Goal: Task Accomplishment & Management: Manage account settings

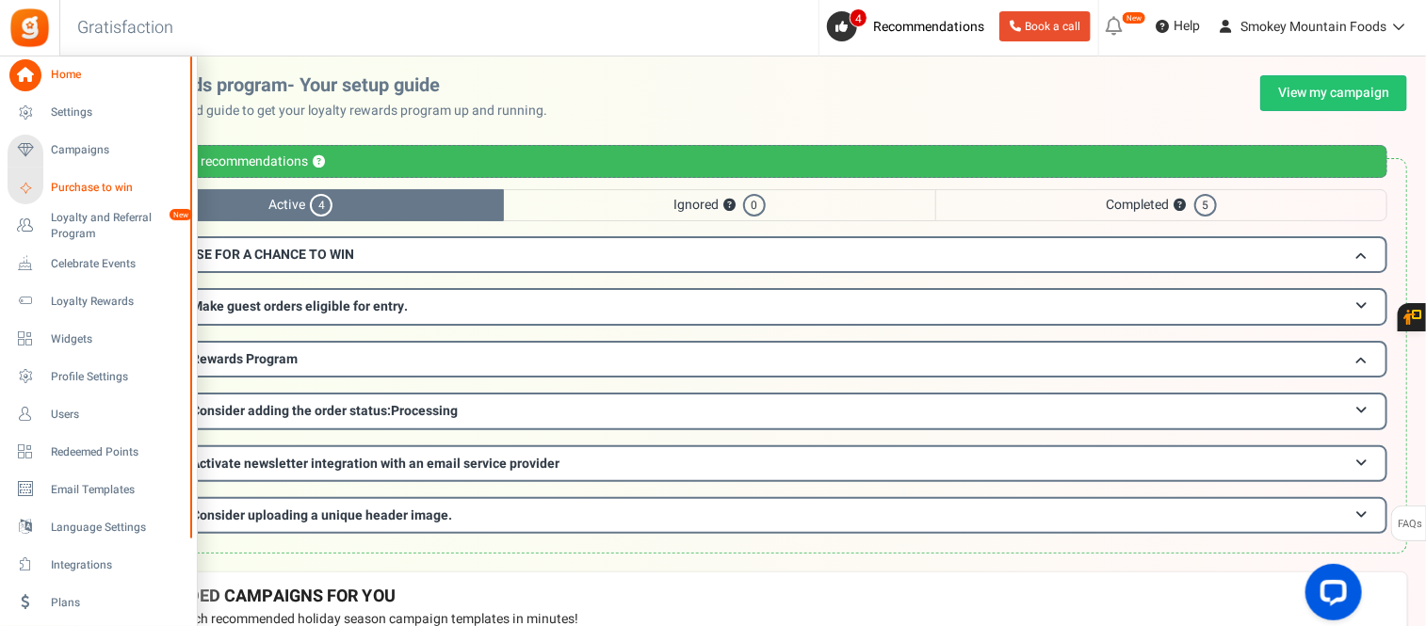
click at [106, 184] on span "Purchase to win" at bounding box center [117, 188] width 132 height 16
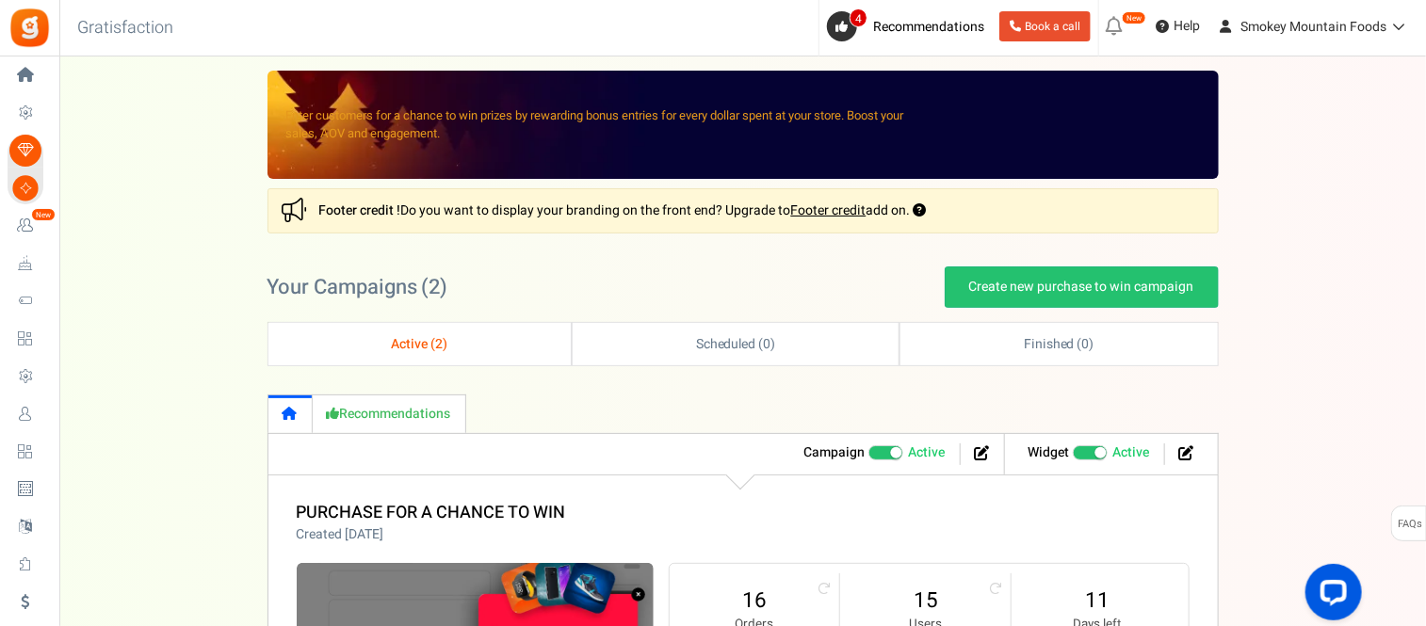
click at [398, 344] on span "Active ( 2 )" at bounding box center [419, 344] width 57 height 20
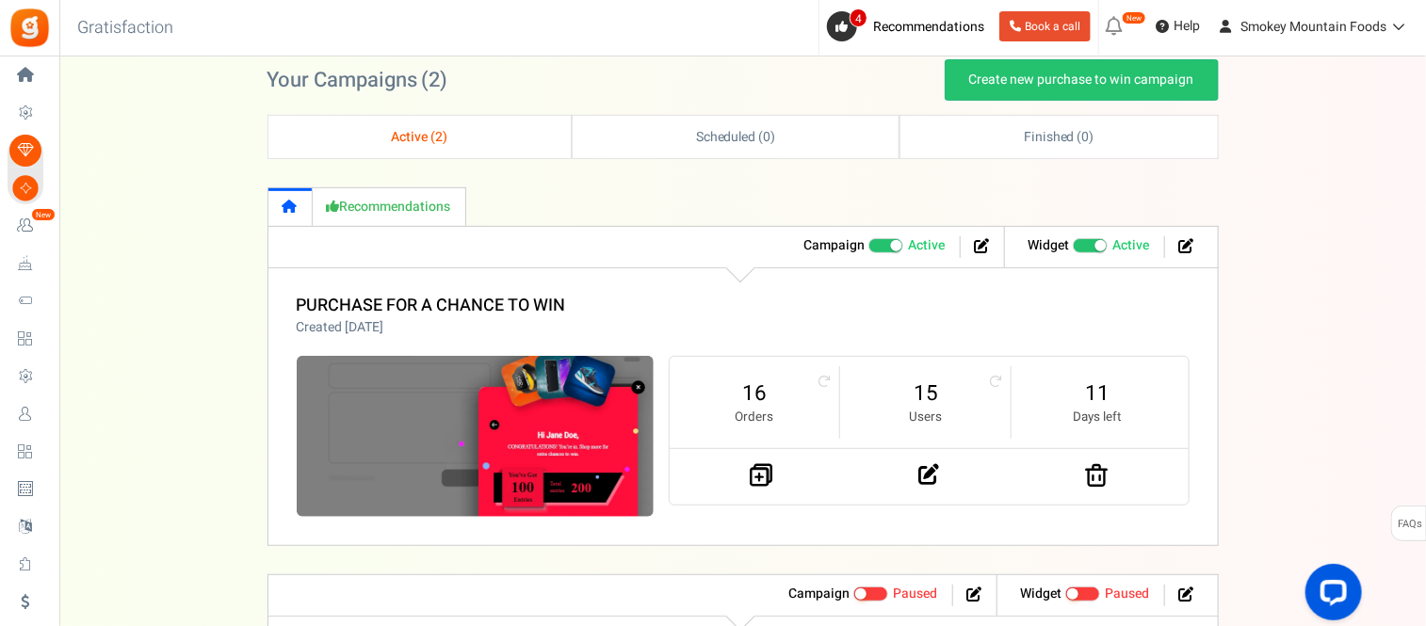
scroll to position [209, 0]
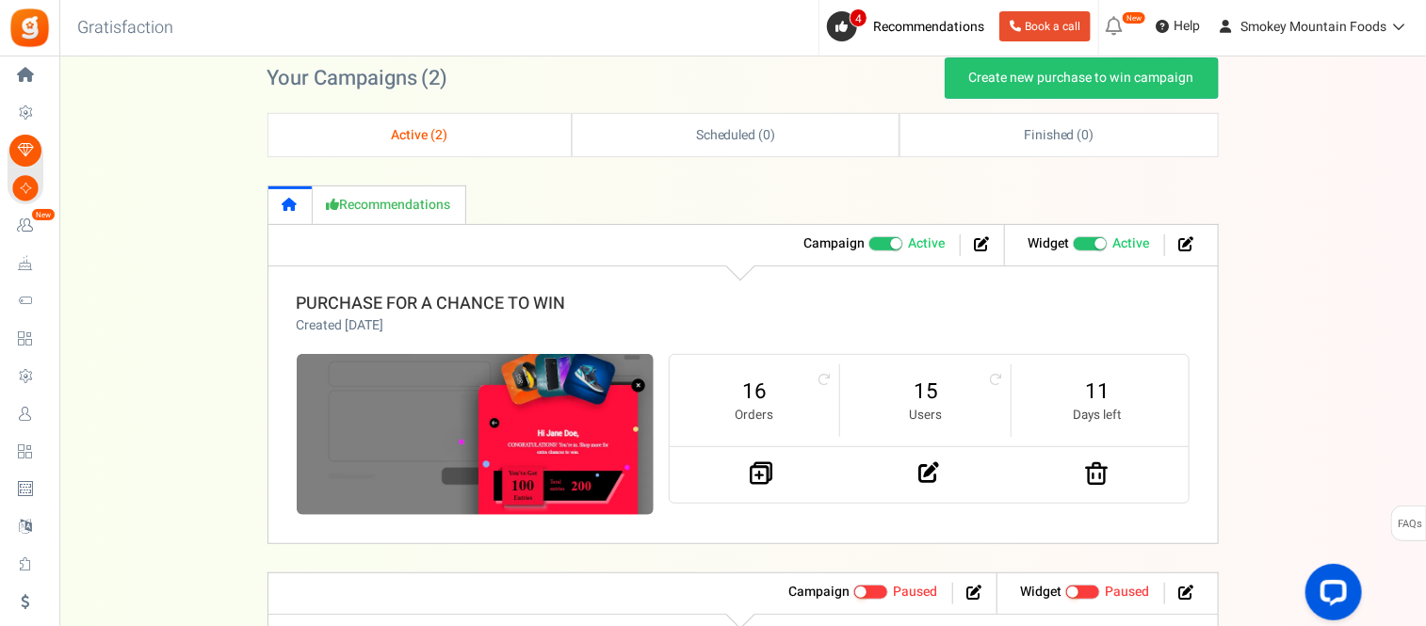
click at [435, 304] on link "PURCHASE FOR A CHANCE TO WIN" at bounding box center [431, 303] width 269 height 25
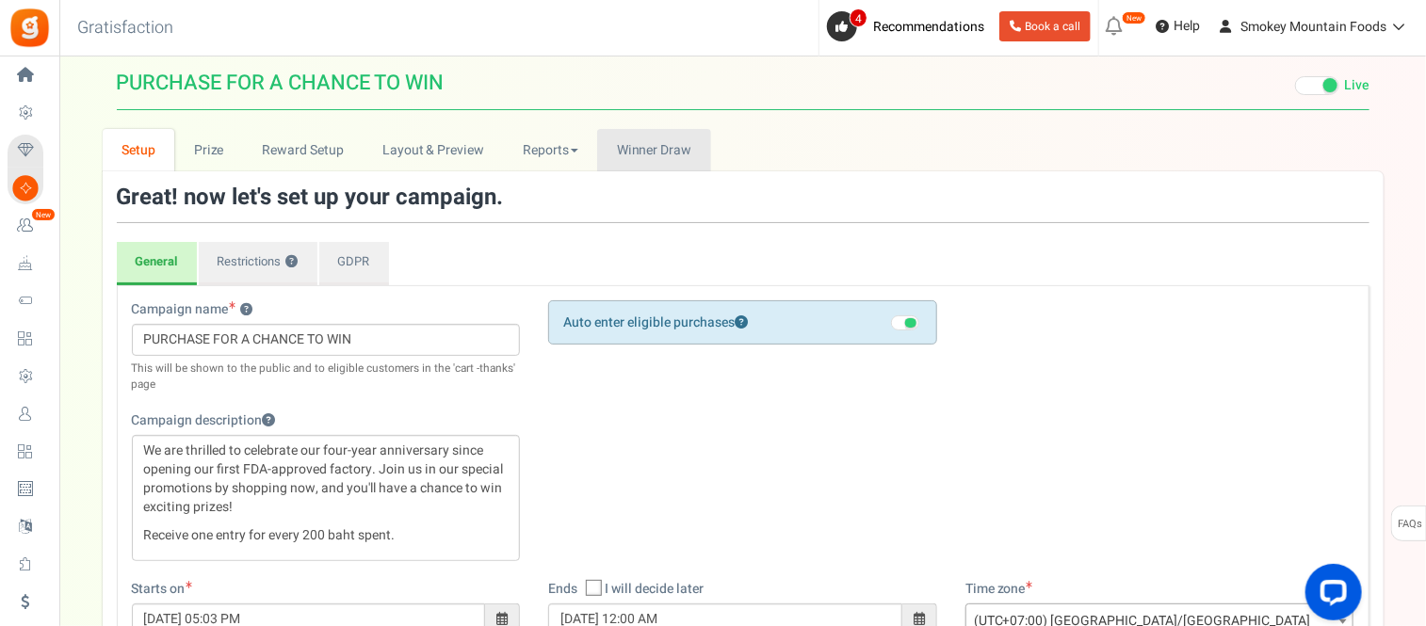
click at [660, 151] on span "Winner Draw" at bounding box center [654, 150] width 74 height 20
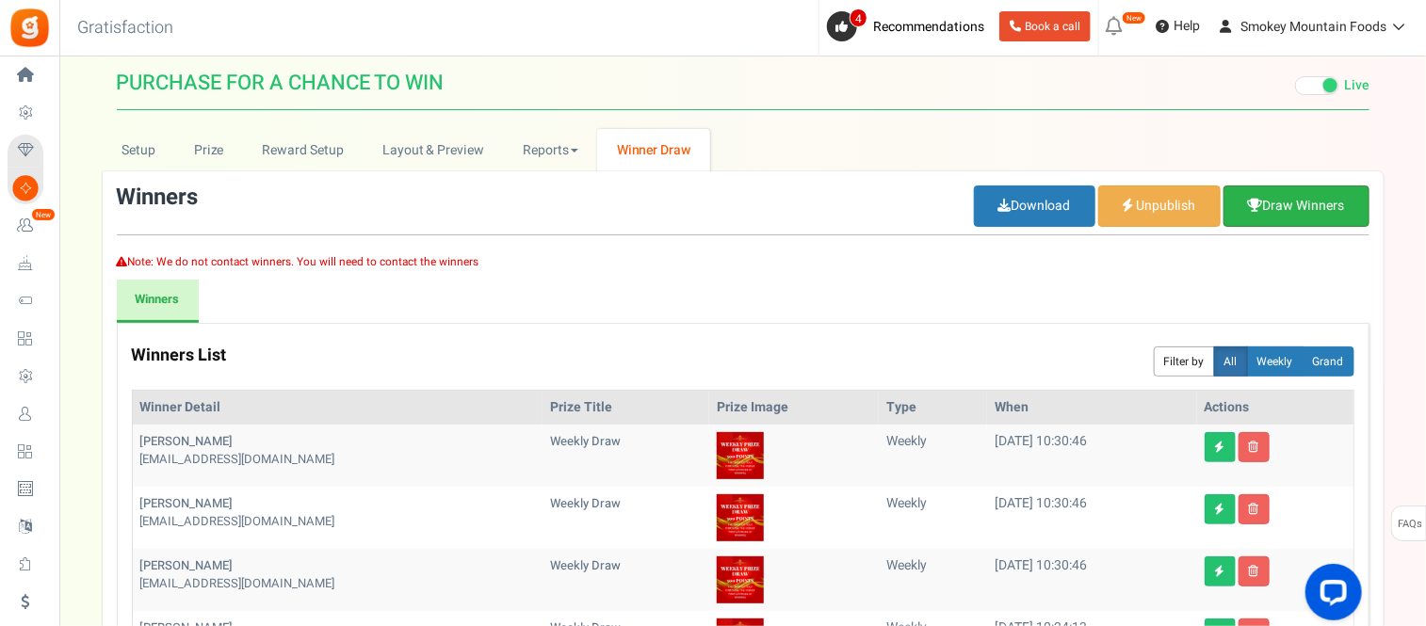
click at [1295, 201] on link "Draw Winners" at bounding box center [1296, 206] width 146 height 41
select select "random"
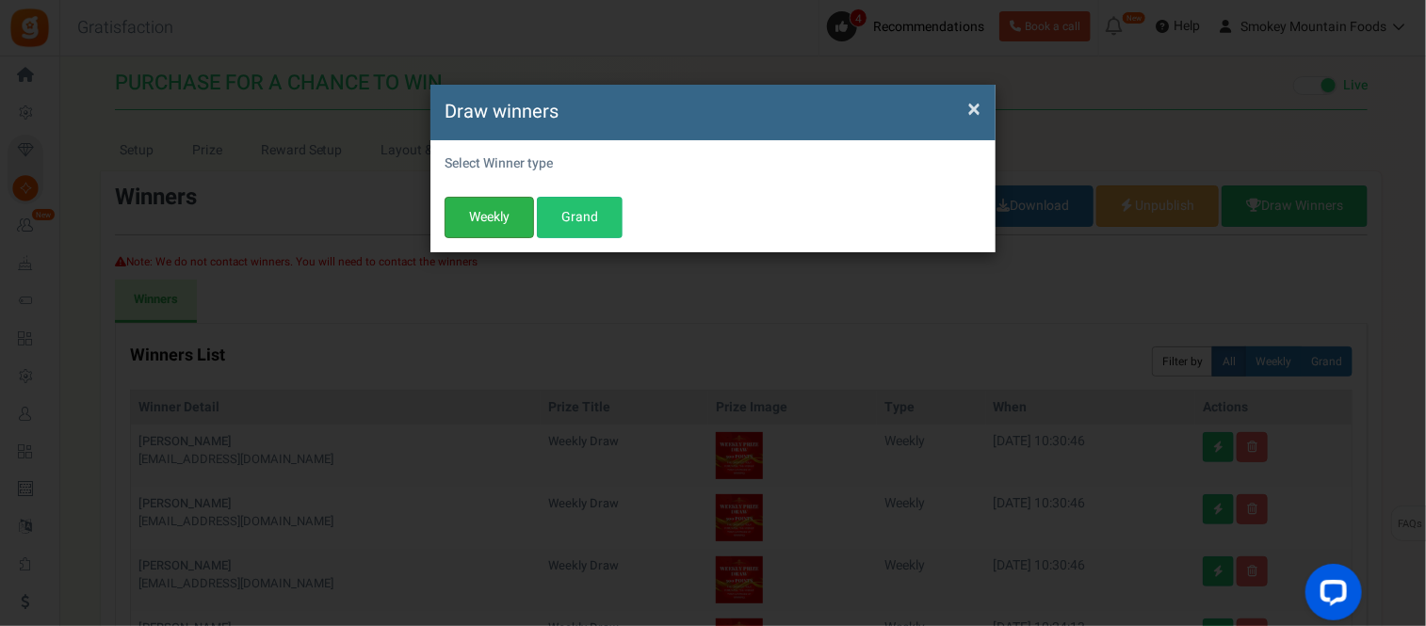
click at [492, 205] on button "Weekly" at bounding box center [489, 217] width 89 height 41
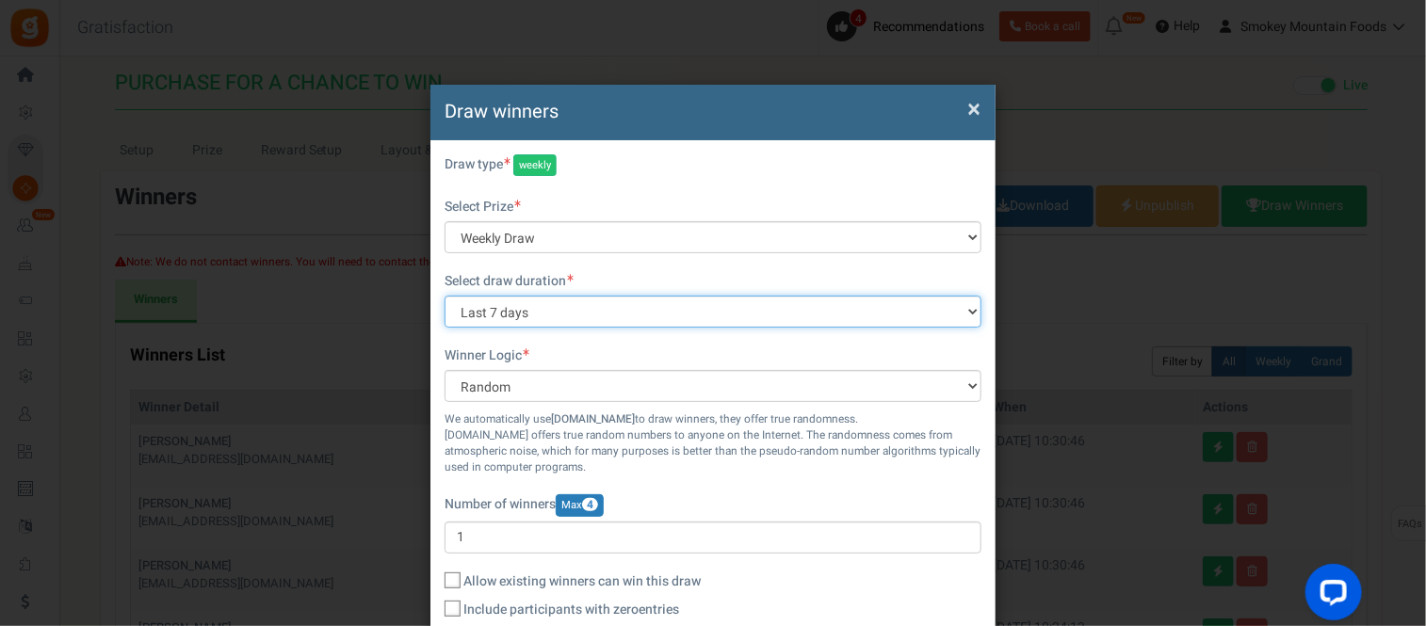
click at [607, 311] on select "All time Today Yesterday The day before yesterday Last 7 days This week (Sun - …" at bounding box center [713, 312] width 537 height 32
select select "all"
click at [445, 296] on select "All time Today Yesterday The day before yesterday Last 7 days This week (Sun - …" at bounding box center [713, 312] width 537 height 32
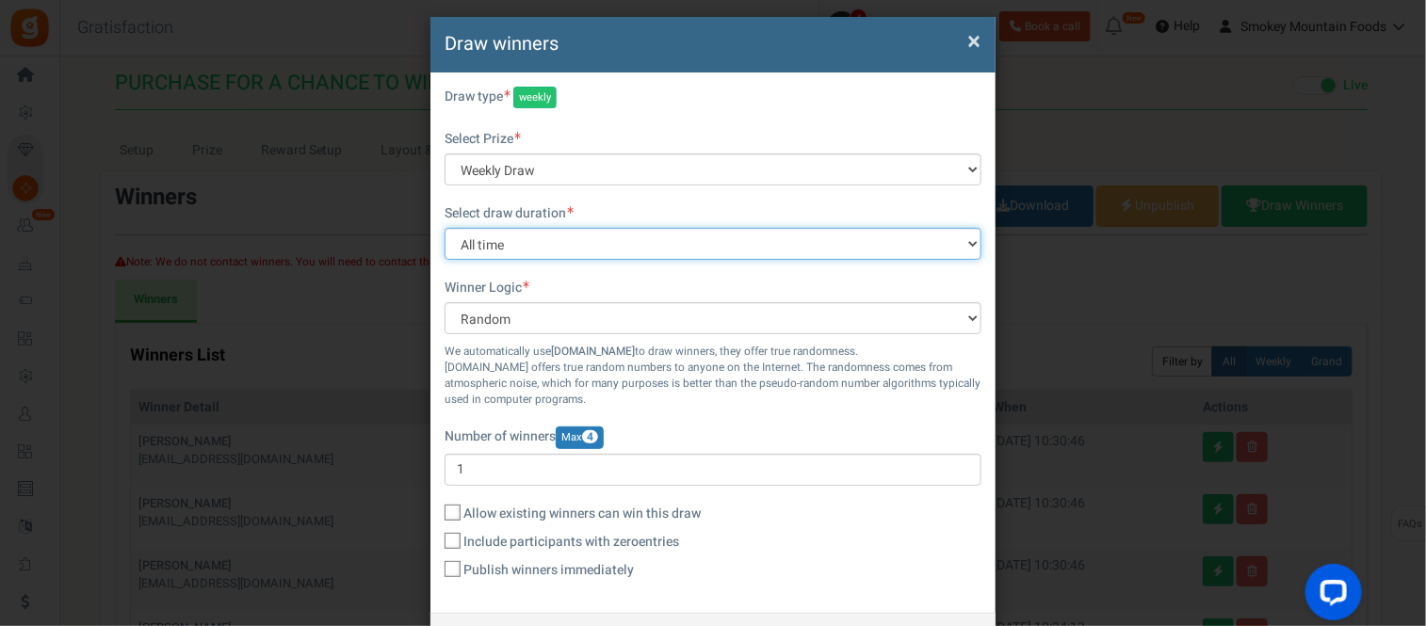
scroll to position [105, 0]
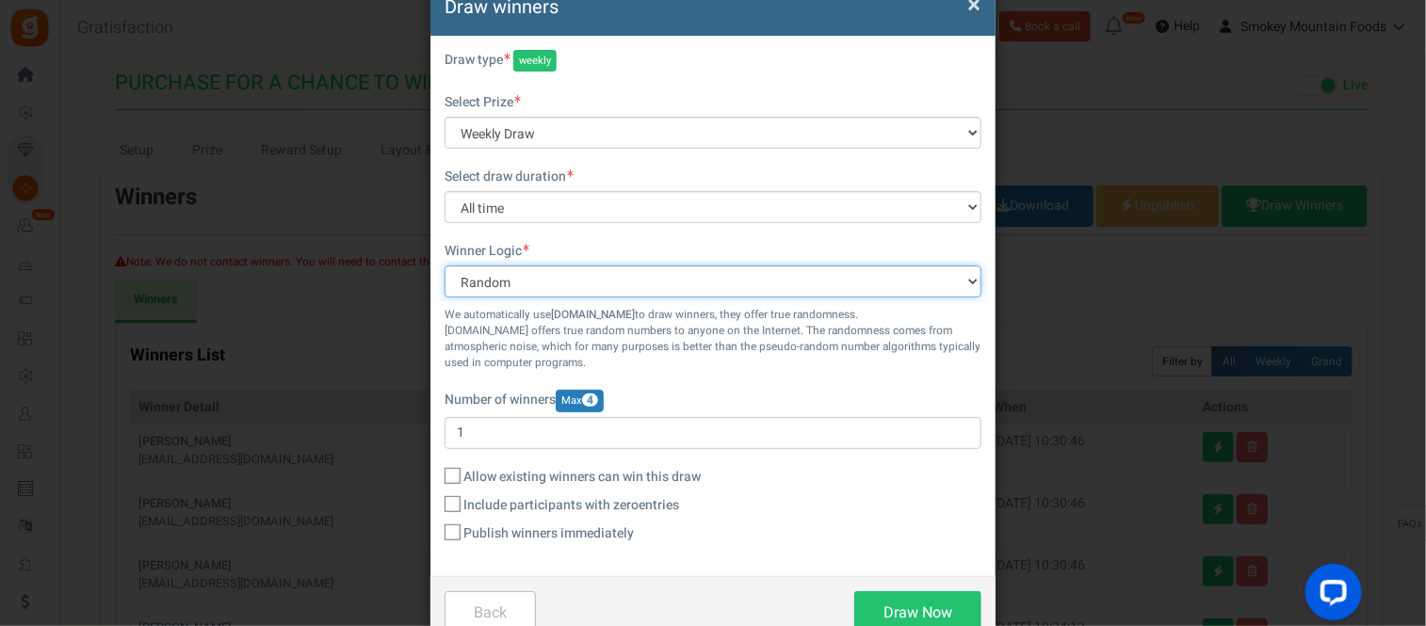
click at [648, 283] on select "Random Highest #Entries Manual" at bounding box center [713, 282] width 537 height 32
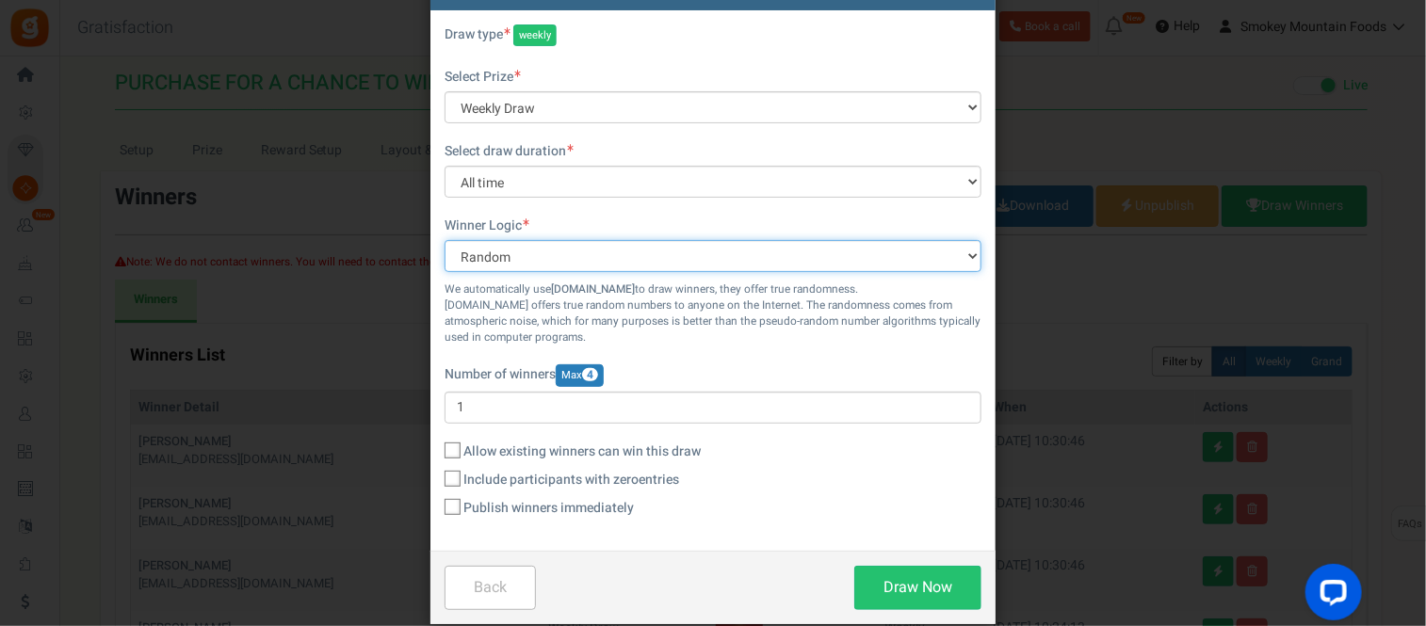
scroll to position [155, 0]
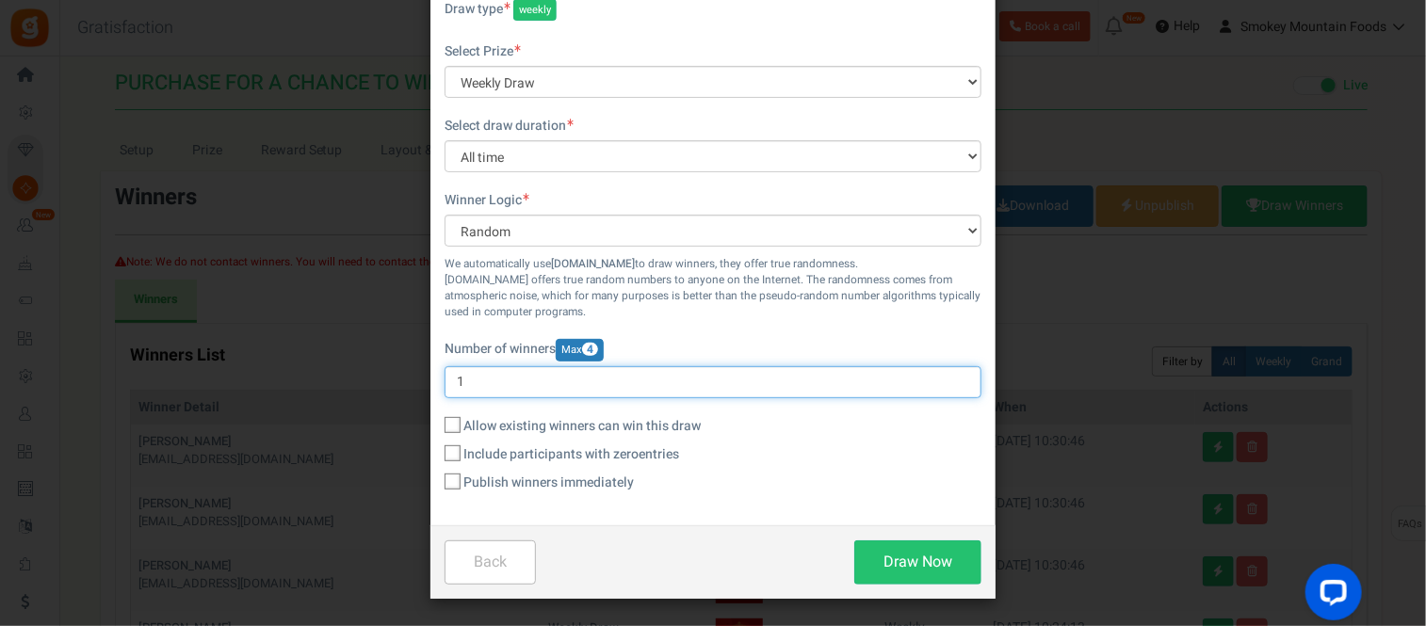
drag, startPoint x: 465, startPoint y: 380, endPoint x: 444, endPoint y: 388, distance: 23.3
click at [445, 388] on input "1" at bounding box center [713, 382] width 537 height 32
type input "4"
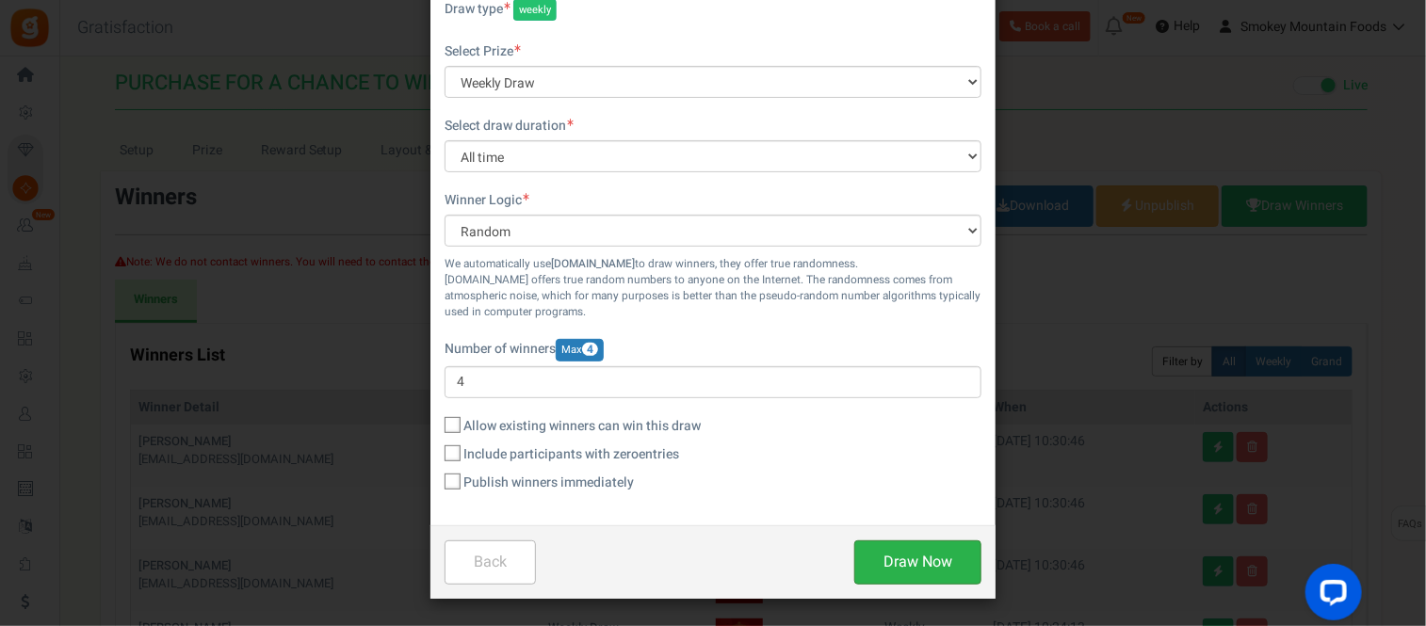
click at [904, 567] on button "Draw Now" at bounding box center [917, 563] width 127 height 44
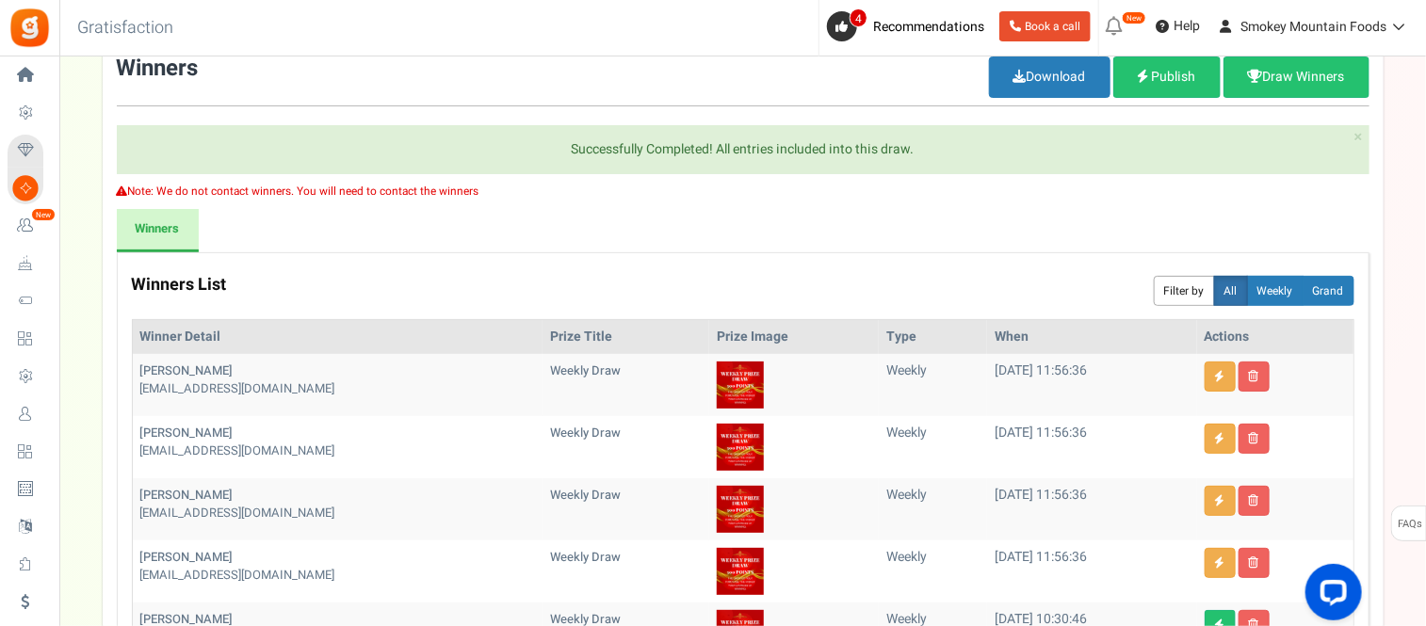
scroll to position [209, 0]
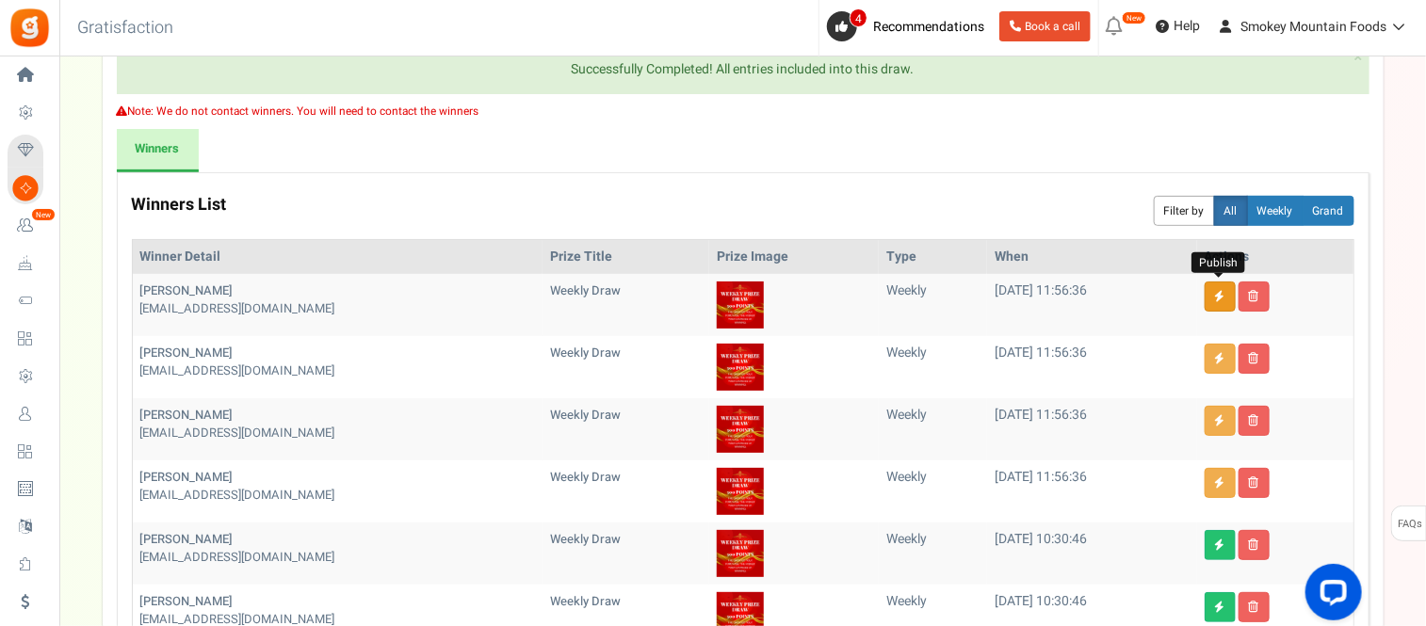
click at [1217, 294] on icon at bounding box center [1220, 296] width 10 height 11
click at [1216, 354] on icon at bounding box center [1220, 358] width 10 height 11
click at [1211, 420] on link at bounding box center [1220, 421] width 31 height 30
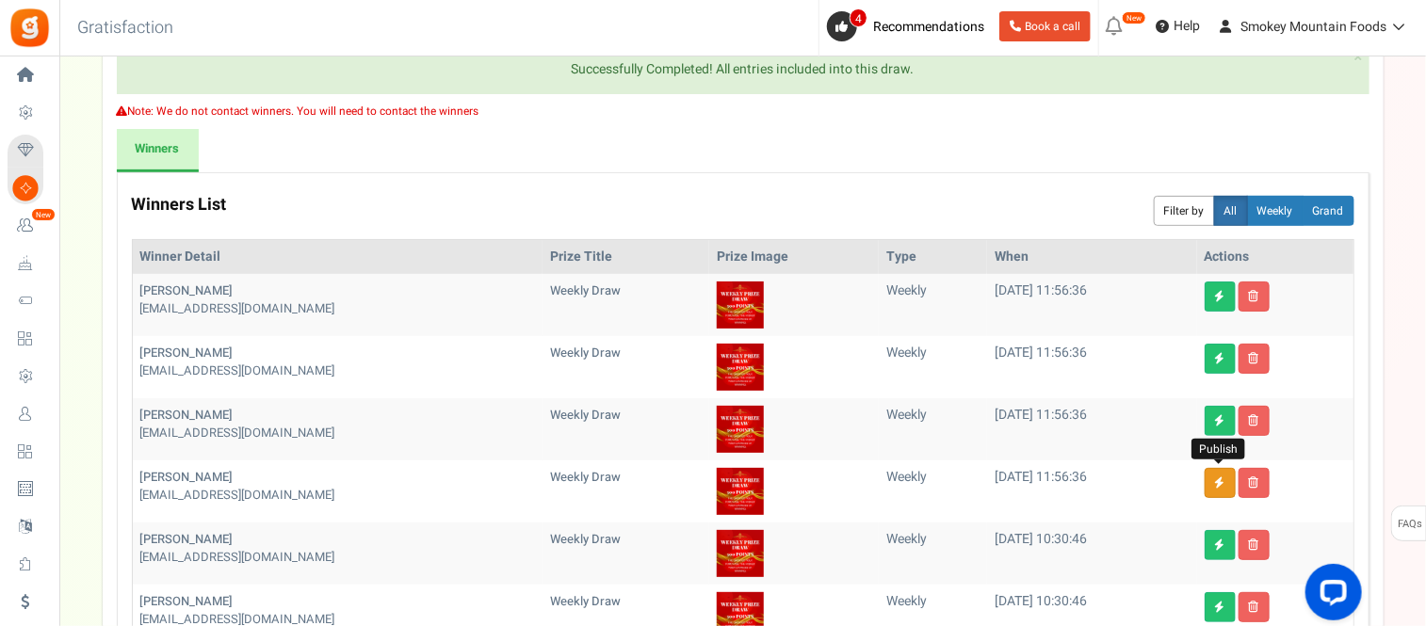
click at [1221, 478] on icon at bounding box center [1220, 483] width 10 height 11
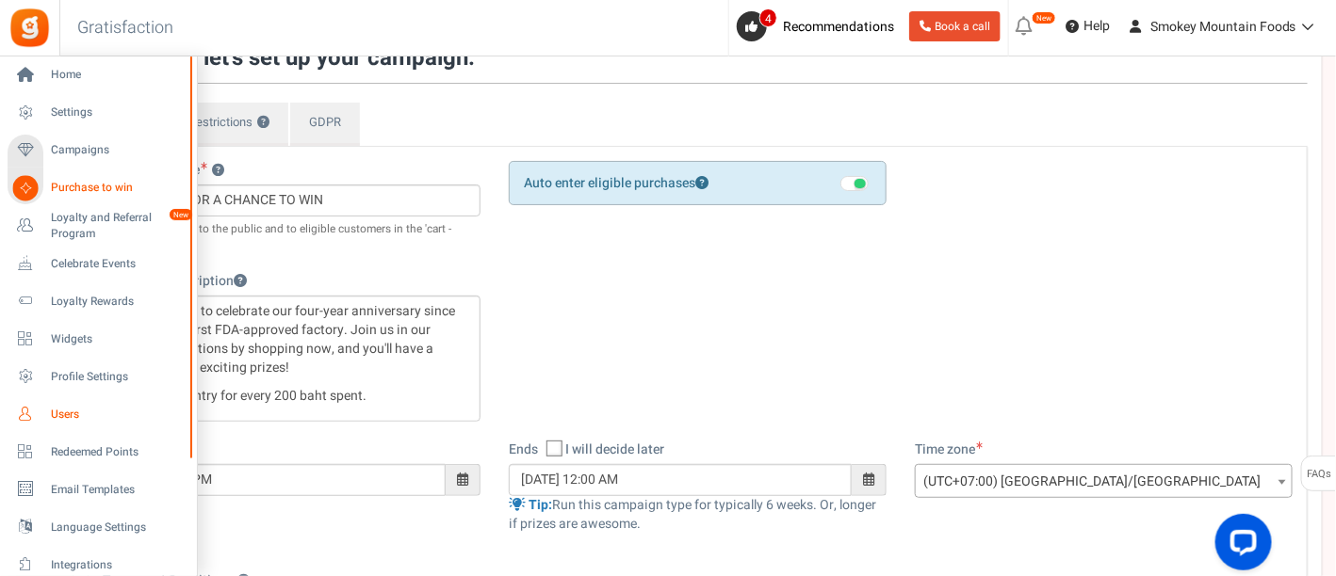
click at [73, 417] on span "Users" at bounding box center [117, 415] width 132 height 16
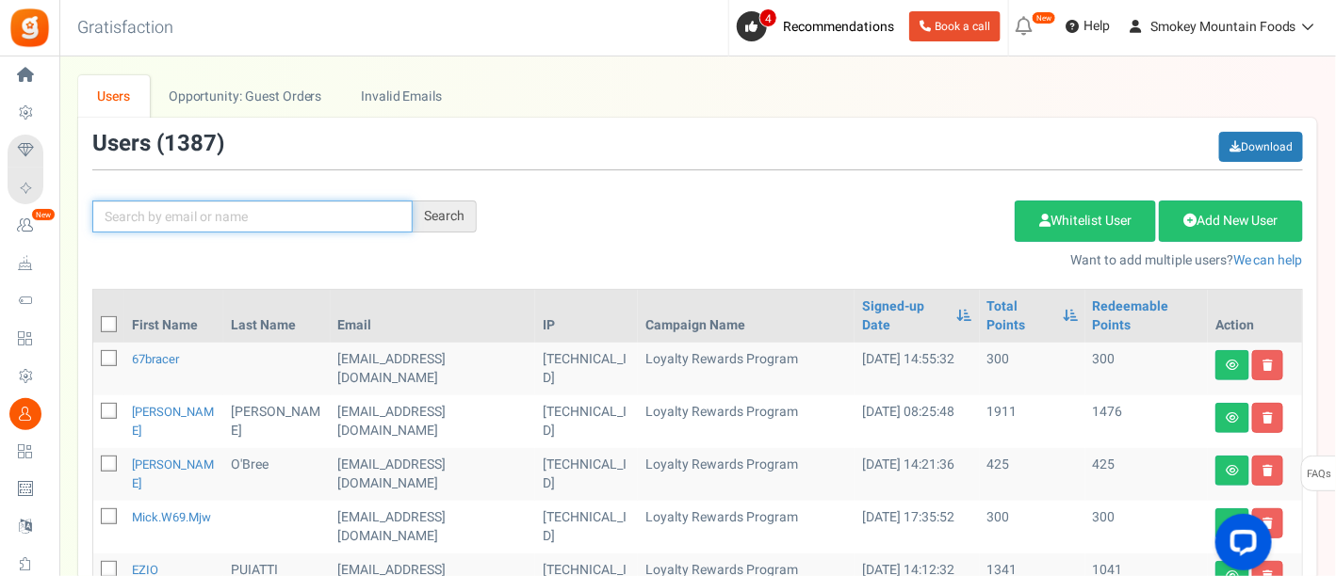
click at [212, 214] on input "text" at bounding box center [252, 217] width 320 height 32
type input "[PERSON_NAME]"
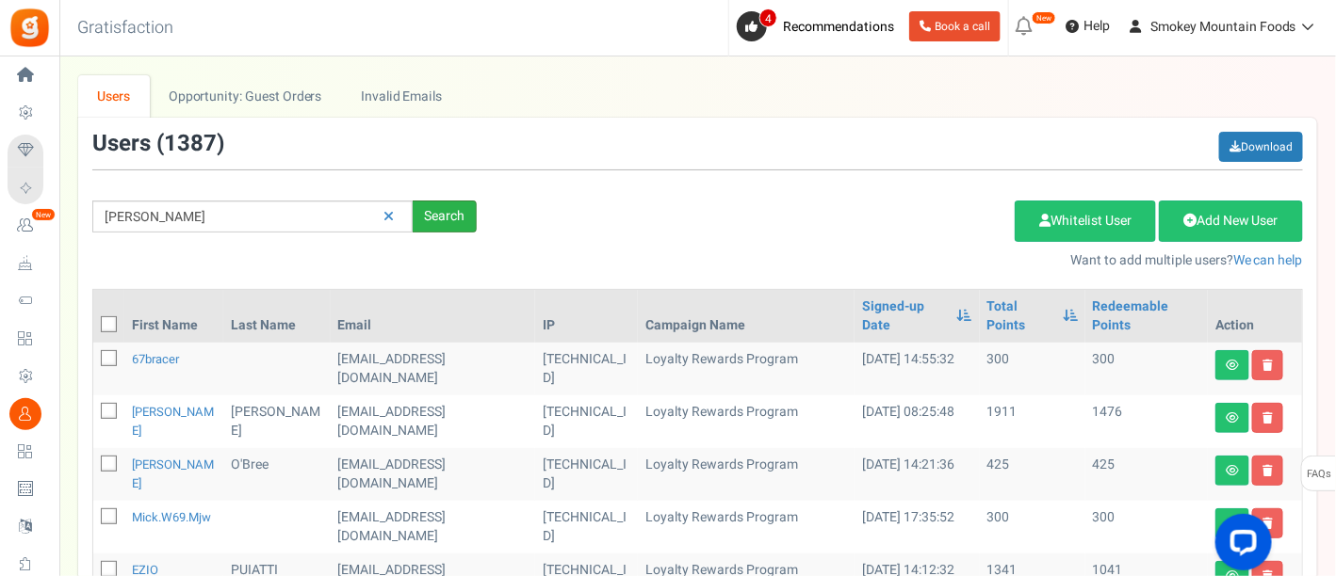
click at [433, 218] on div "Search" at bounding box center [445, 217] width 64 height 32
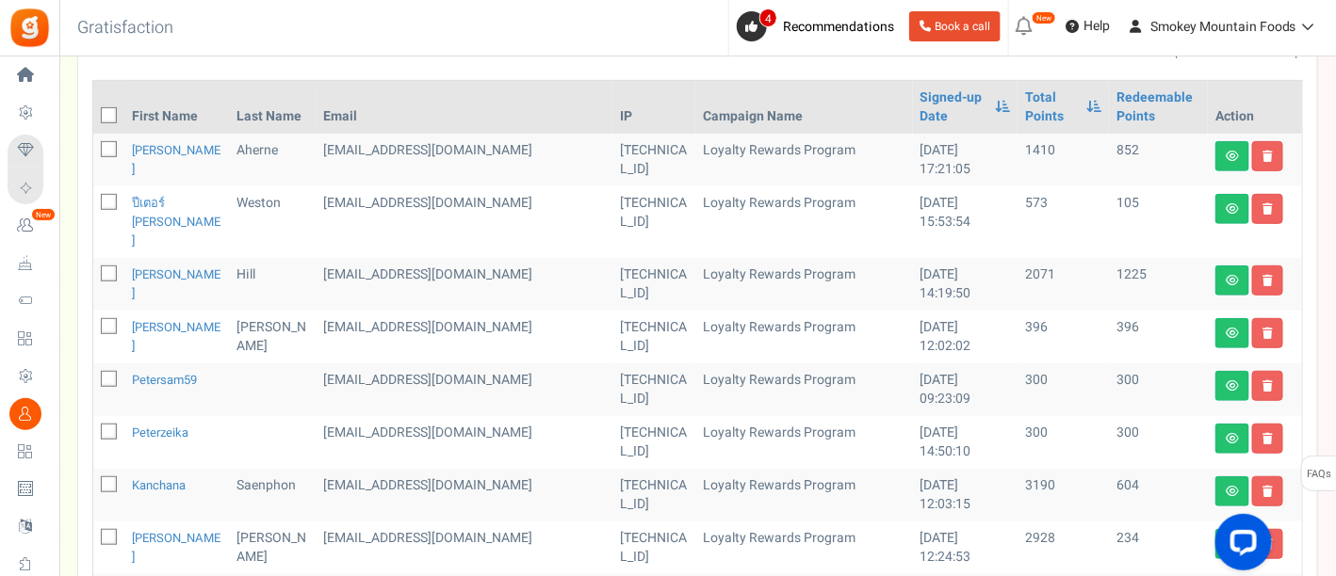
scroll to position [314, 0]
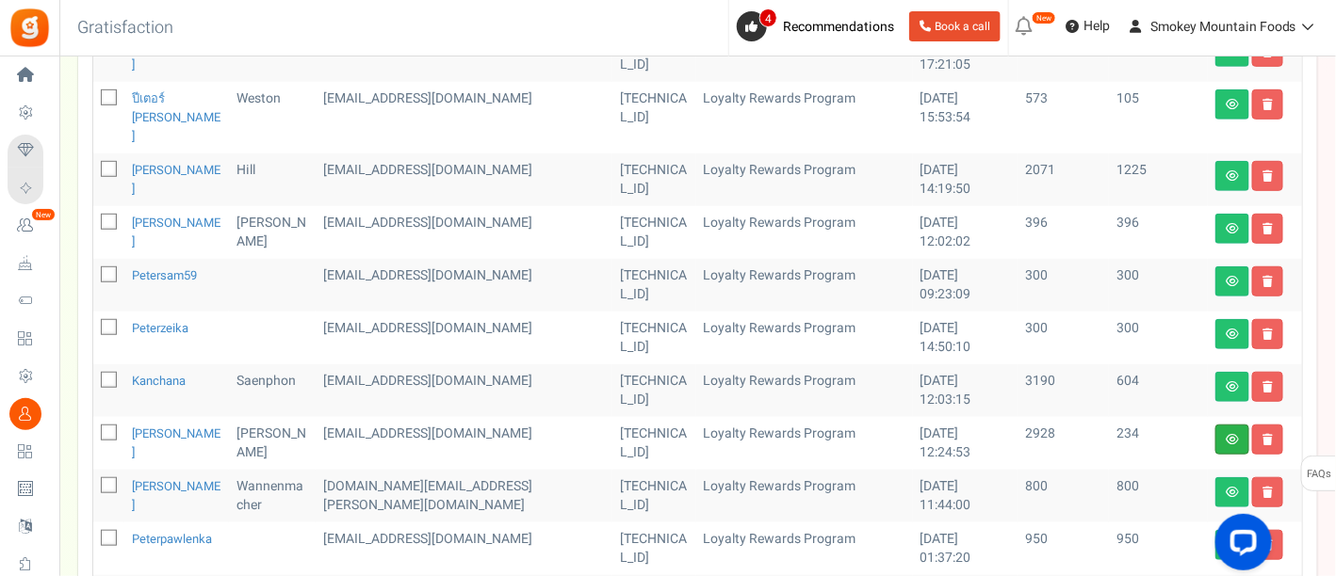
click at [1229, 425] on link at bounding box center [1232, 440] width 34 height 30
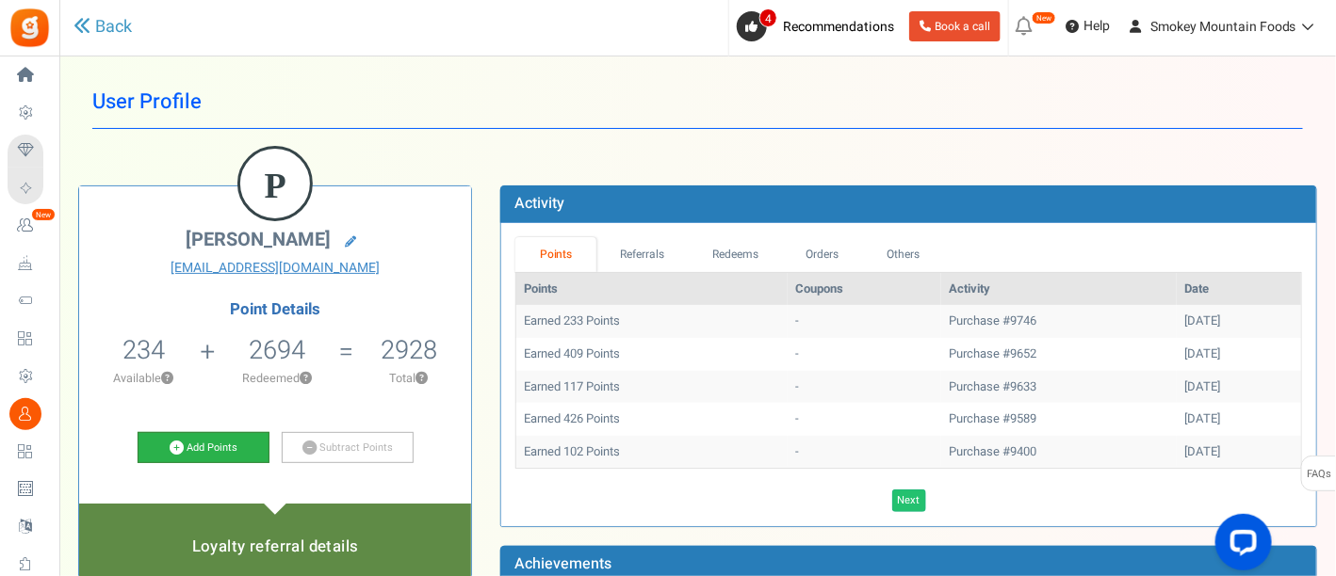
click at [227, 443] on link "Add Points" at bounding box center [204, 448] width 132 height 32
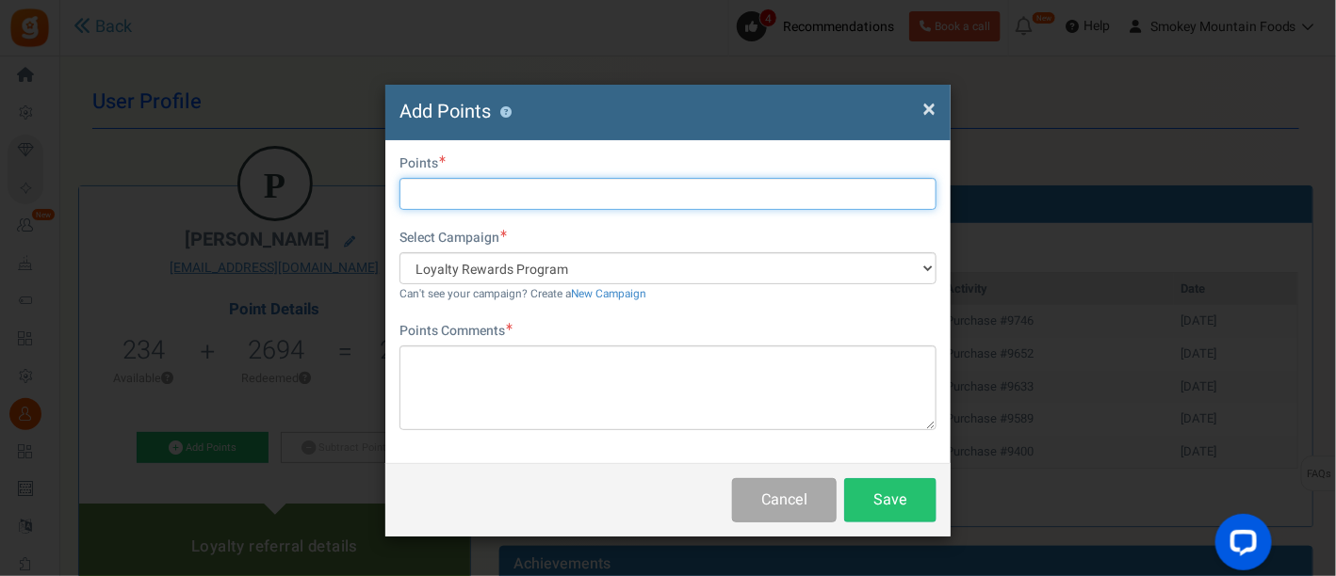
click at [472, 186] on input "text" at bounding box center [667, 194] width 537 height 32
type input "500"
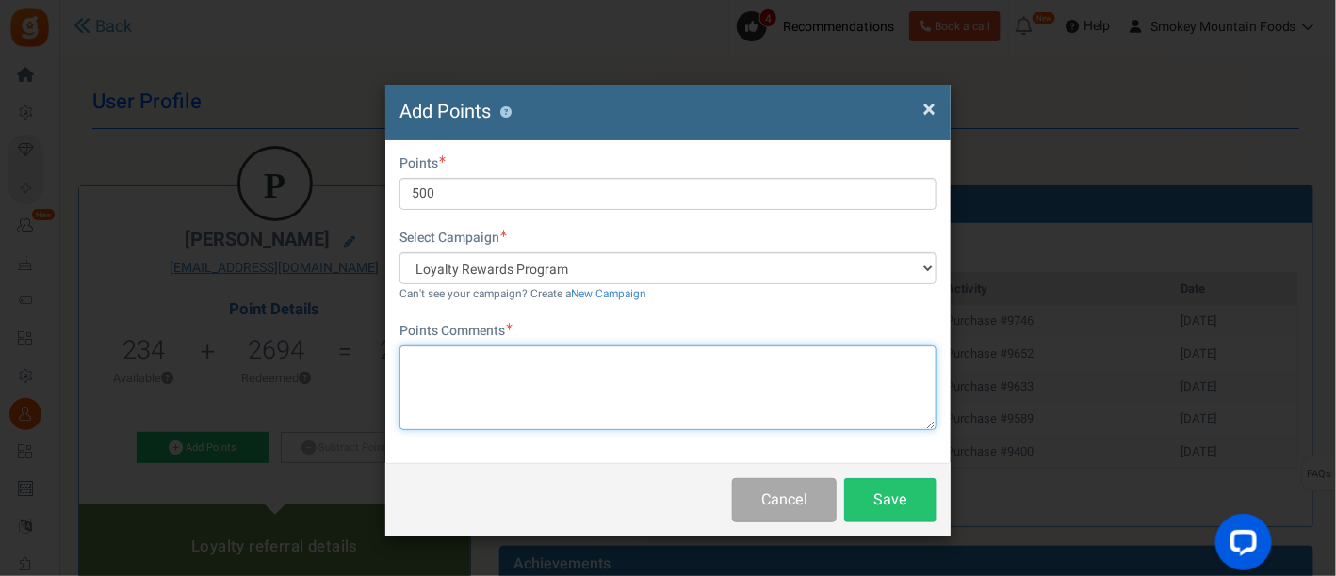
click at [430, 369] on textarea at bounding box center [667, 388] width 537 height 85
paste textarea "You’re our lucky draw winner this week and we’ve added 500 points to your accou…"
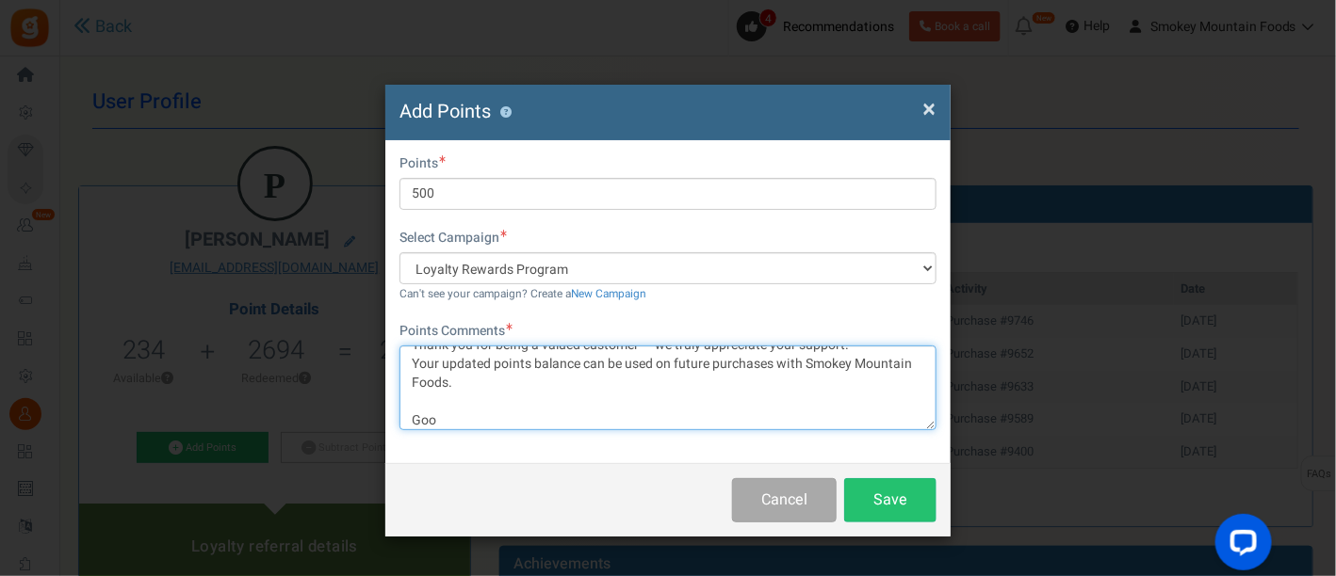
scroll to position [59, 0]
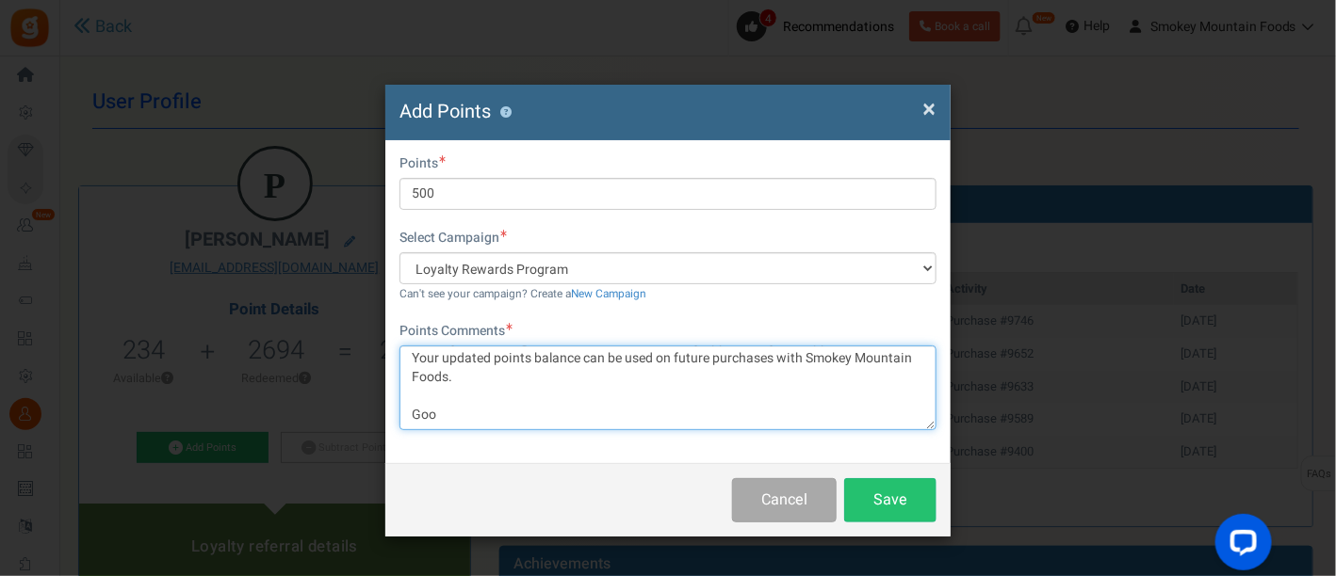
drag, startPoint x: 454, startPoint y: 415, endPoint x: 384, endPoint y: 418, distance: 69.8
click at [384, 418] on div "× Close Add Points ? First Name Last Name Email [EMAIL_ADDRESS][DOMAIN_NAME] Do…" at bounding box center [668, 288] width 1336 height 576
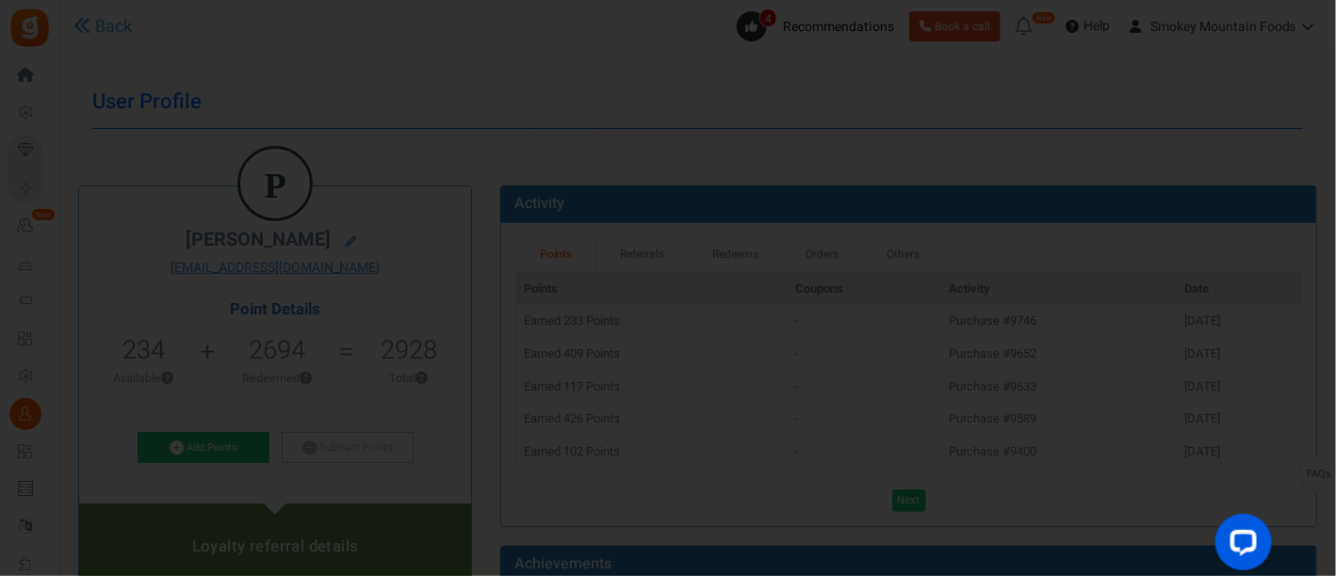
type textarea "You’re our lucky draw winner this week and we’ve added 500 points to your accou…"
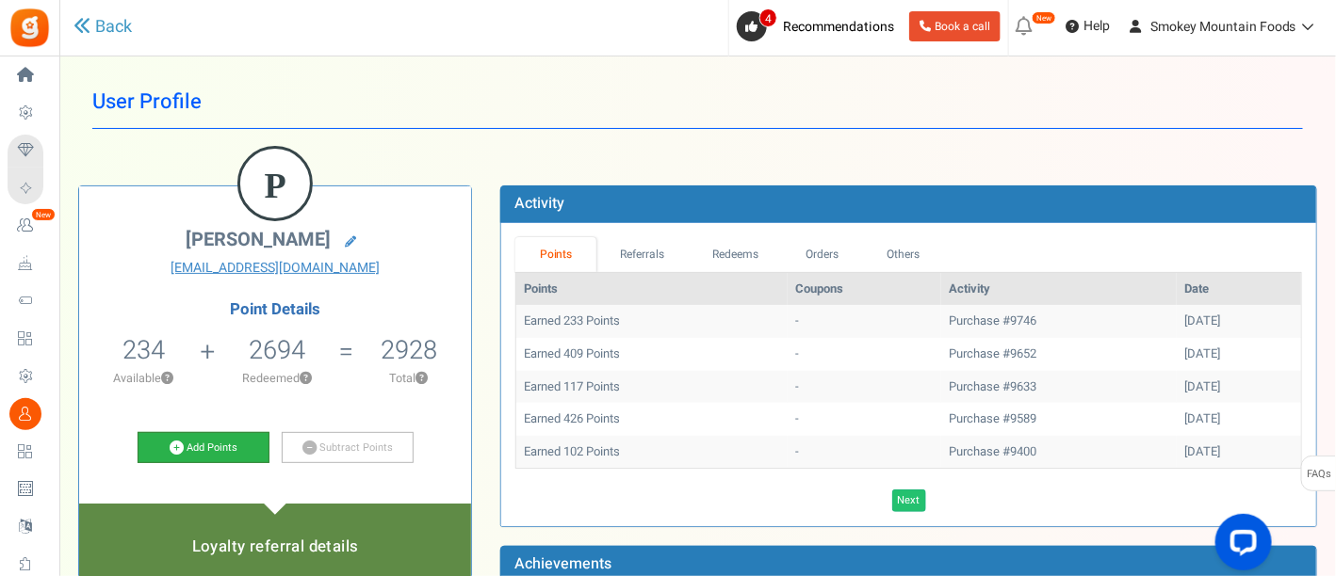
click at [234, 445] on link "Add Points" at bounding box center [204, 448] width 132 height 32
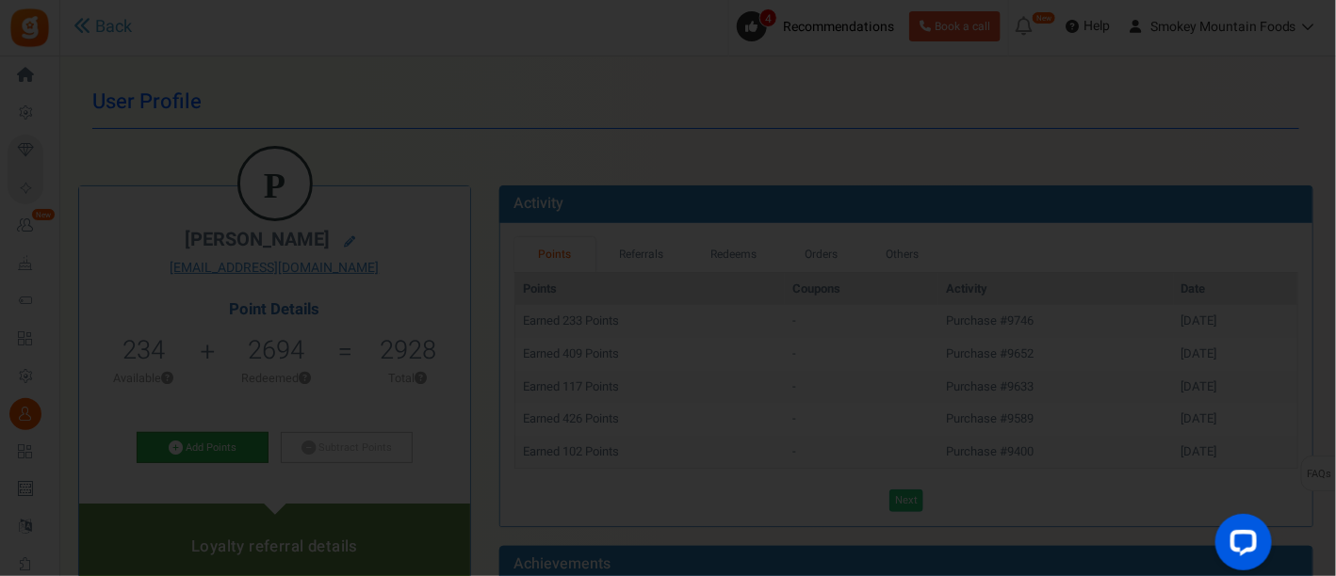
scroll to position [0, 0]
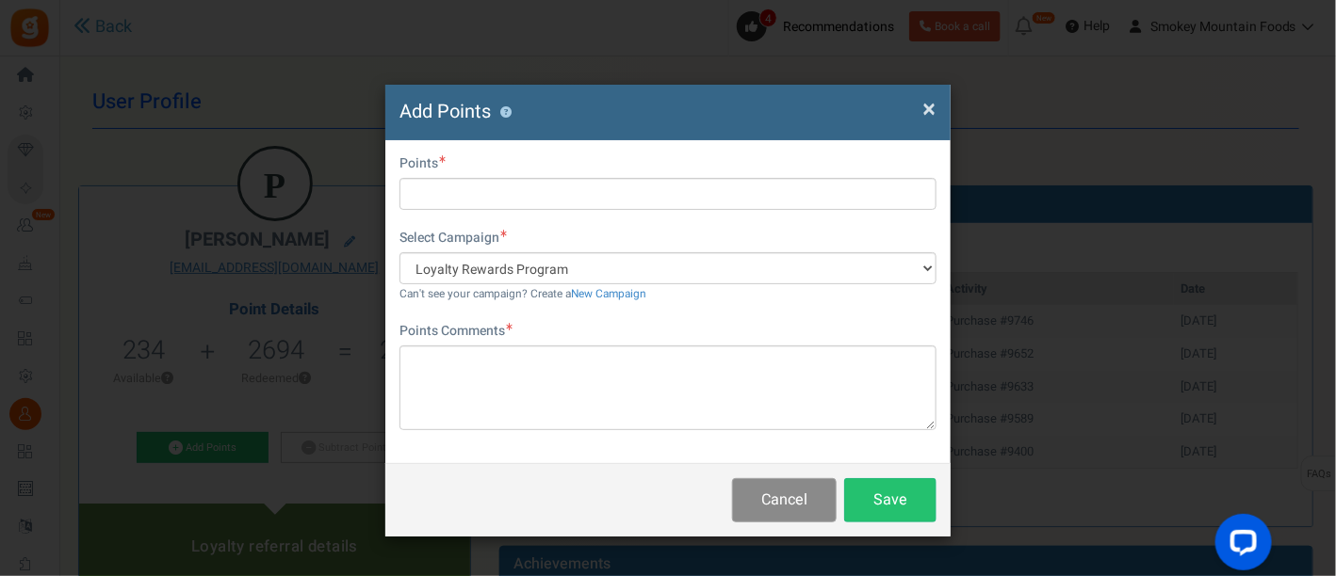
click at [789, 499] on button "Cancel" at bounding box center [784, 500] width 105 height 44
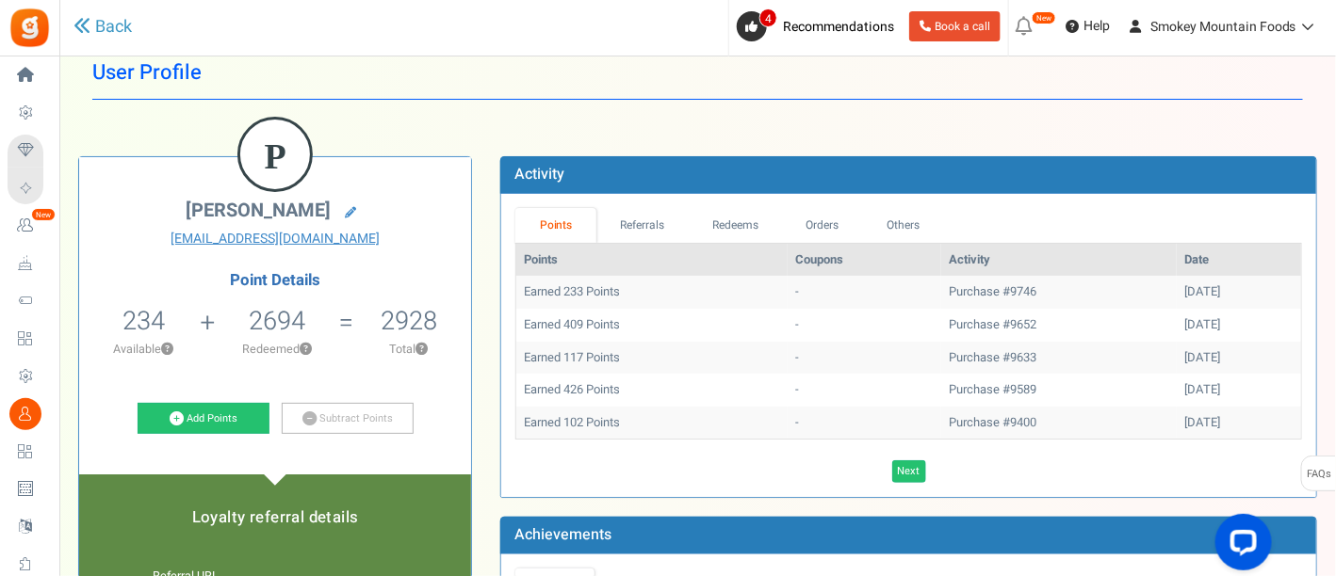
scroll to position [105, 0]
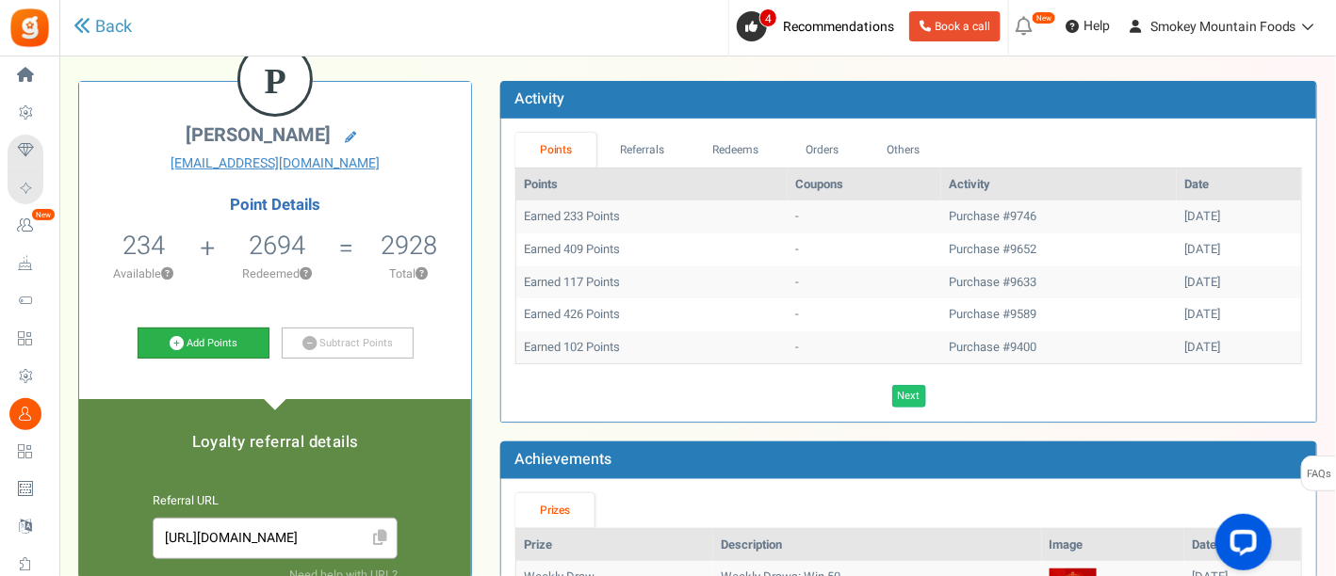
click at [198, 340] on link "Add Points" at bounding box center [204, 344] width 132 height 32
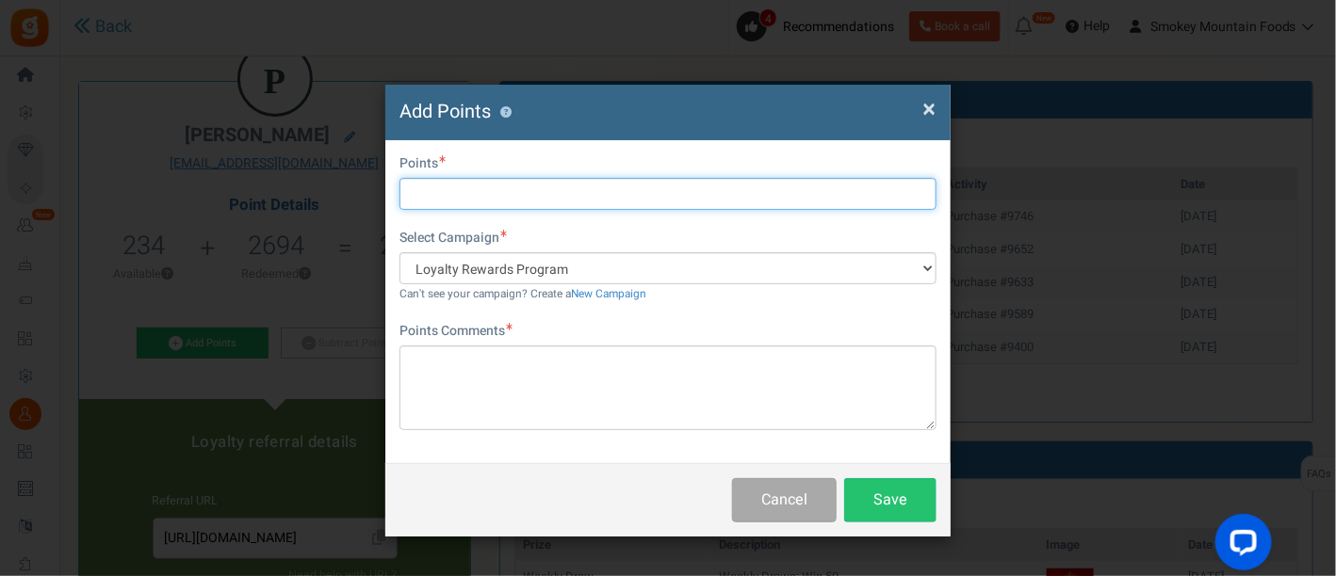
click at [460, 190] on input "text" at bounding box center [667, 194] width 537 height 32
type input "500"
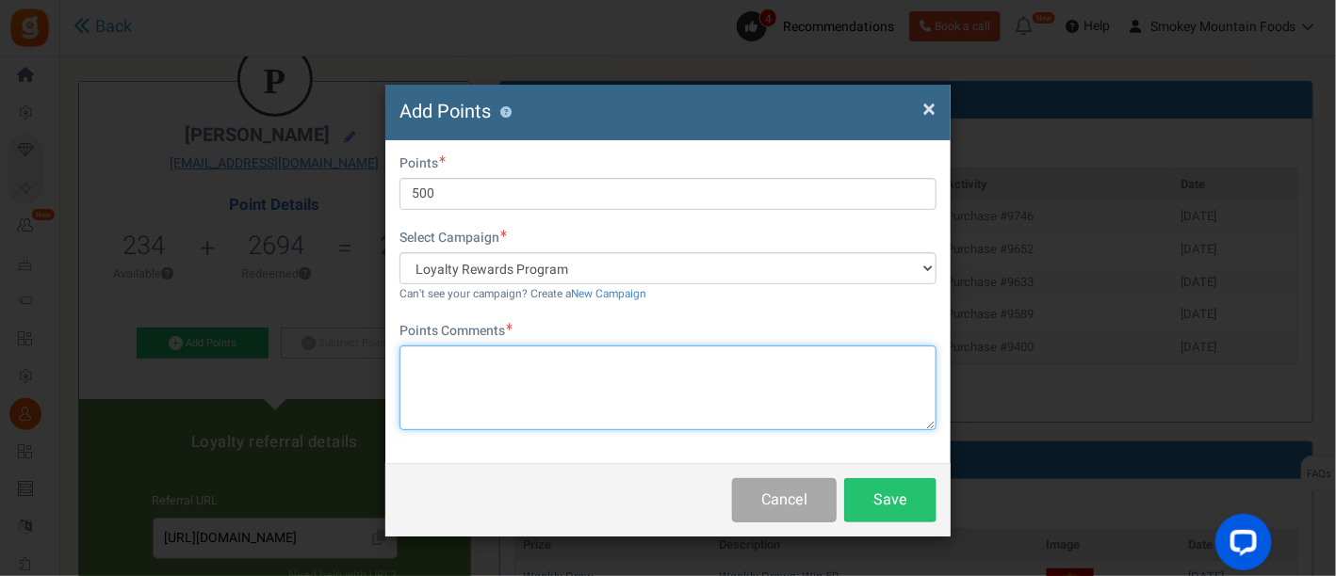
click at [435, 372] on textarea at bounding box center [667, 388] width 537 height 85
paste textarea "You’re our lucky draw winner this week and we’ve added 500 points to your accou…"
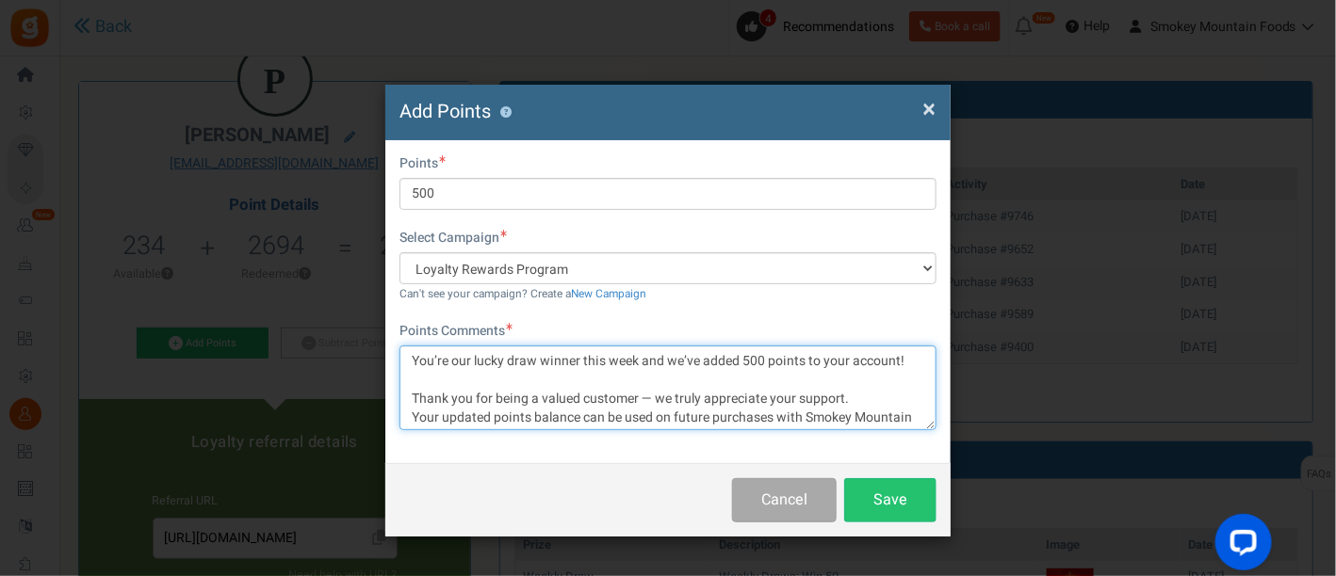
scroll to position [54, 0]
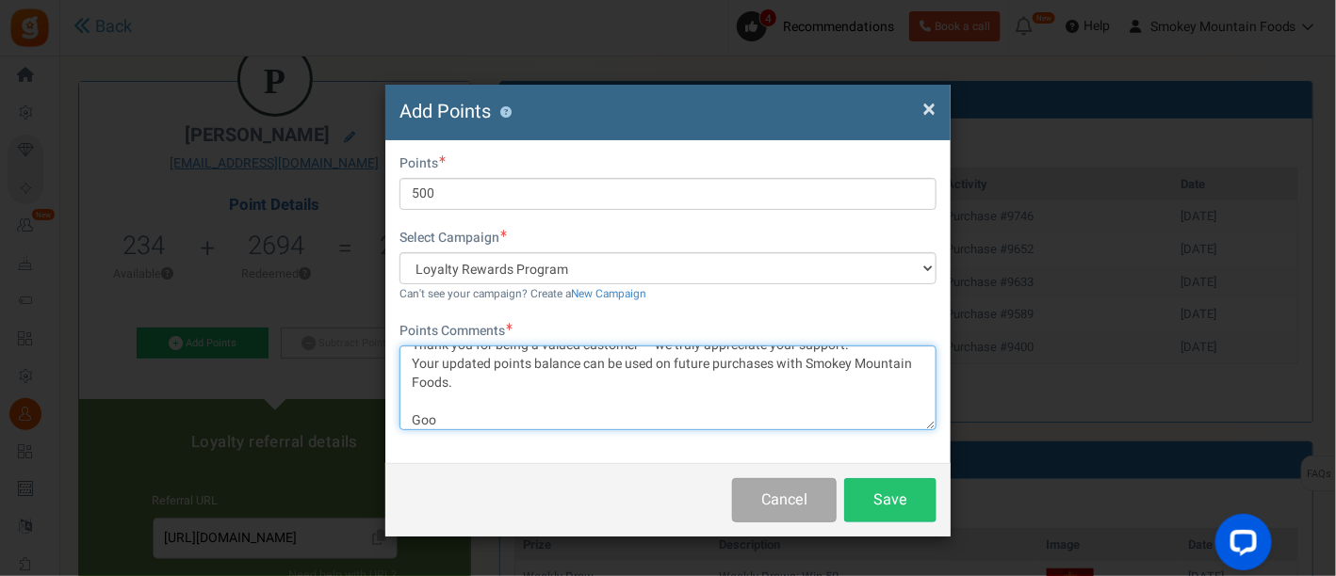
click at [457, 416] on textarea "You’re our lucky draw winner this week and we’ve added 500 points to your accou…" at bounding box center [667, 388] width 537 height 85
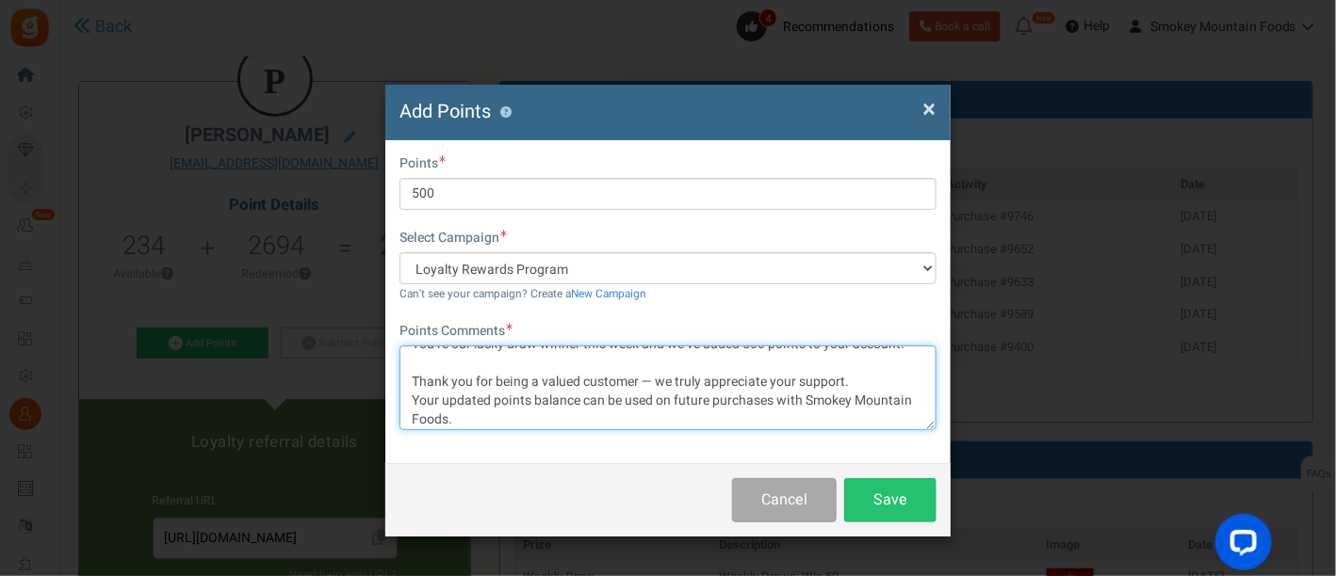
scroll to position [22, 0]
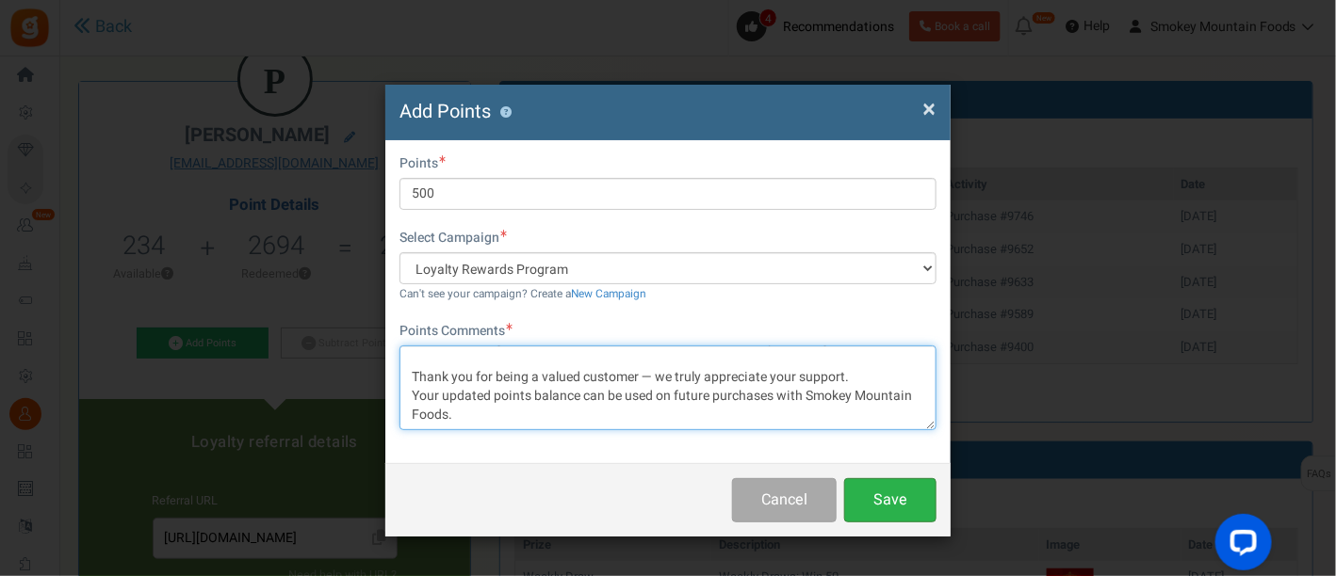
type textarea "You’re our lucky draw winner this week and we’ve added 500 points to your accou…"
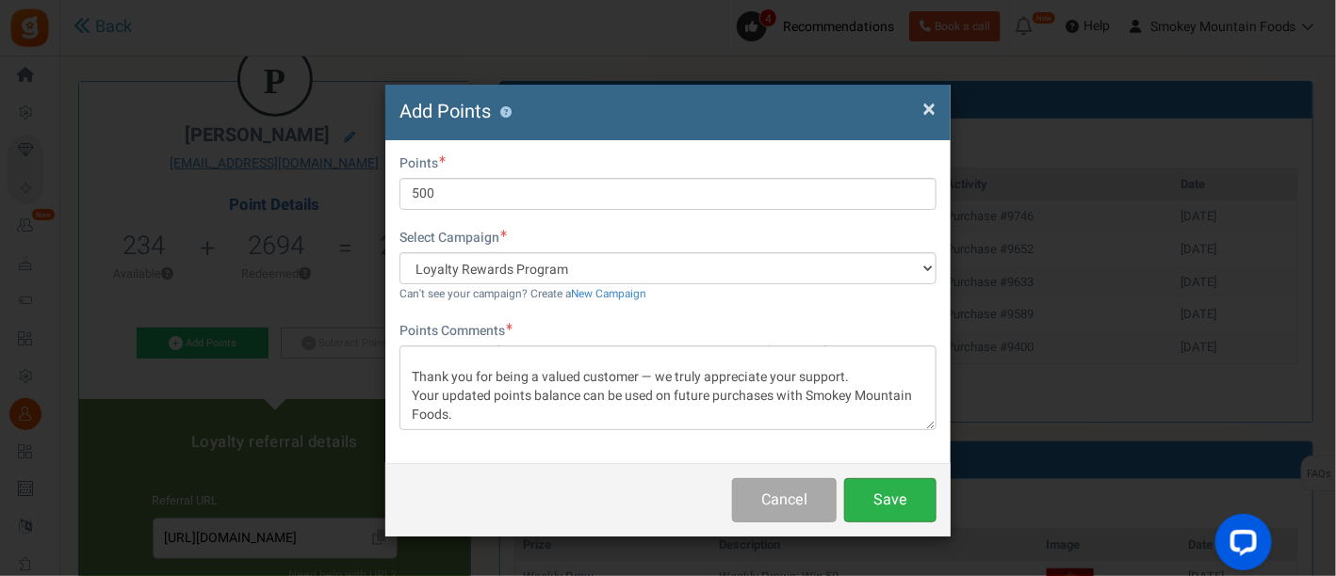
click at [895, 497] on button "Save" at bounding box center [890, 500] width 92 height 44
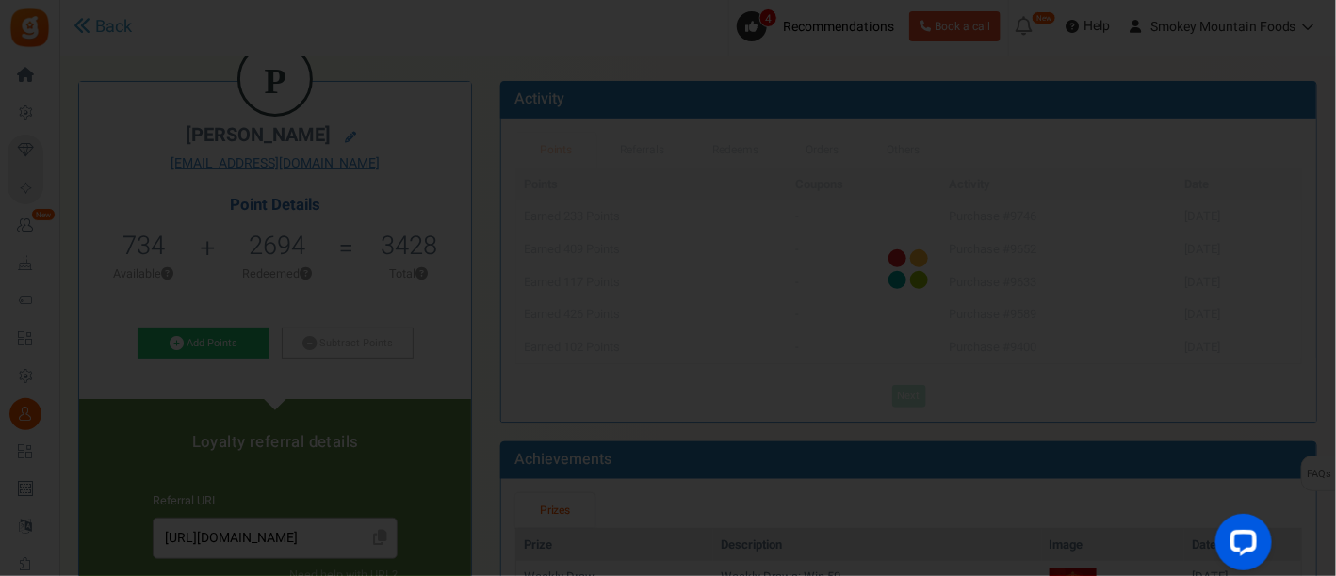
scroll to position [0, 0]
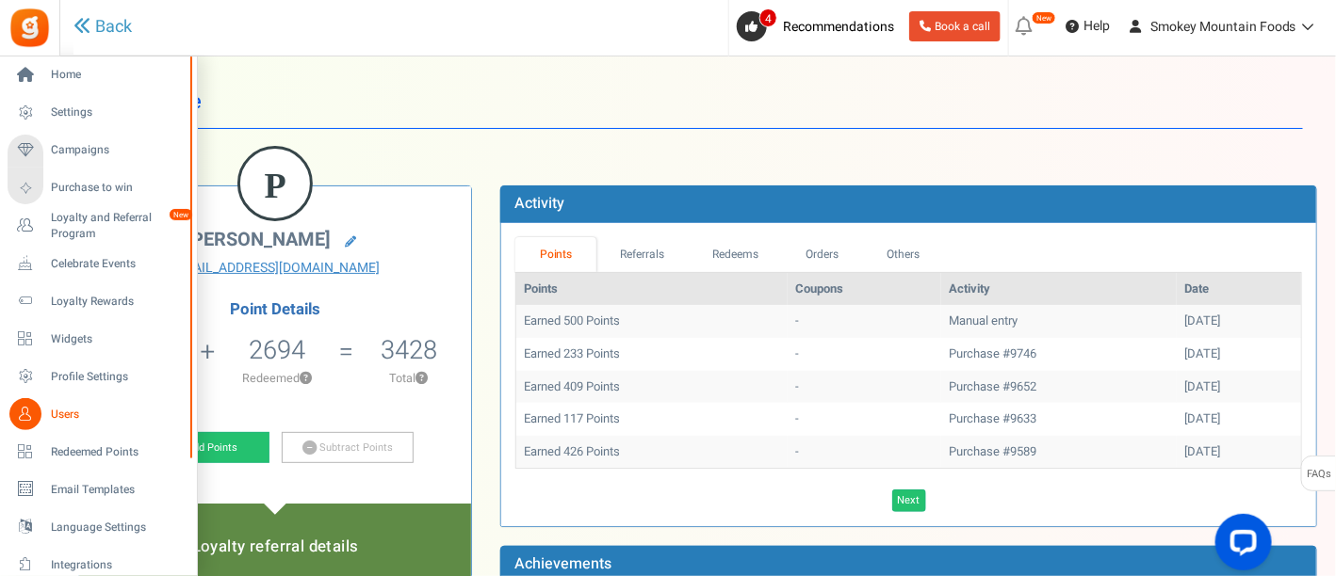
click at [68, 420] on span "Users" at bounding box center [117, 415] width 132 height 16
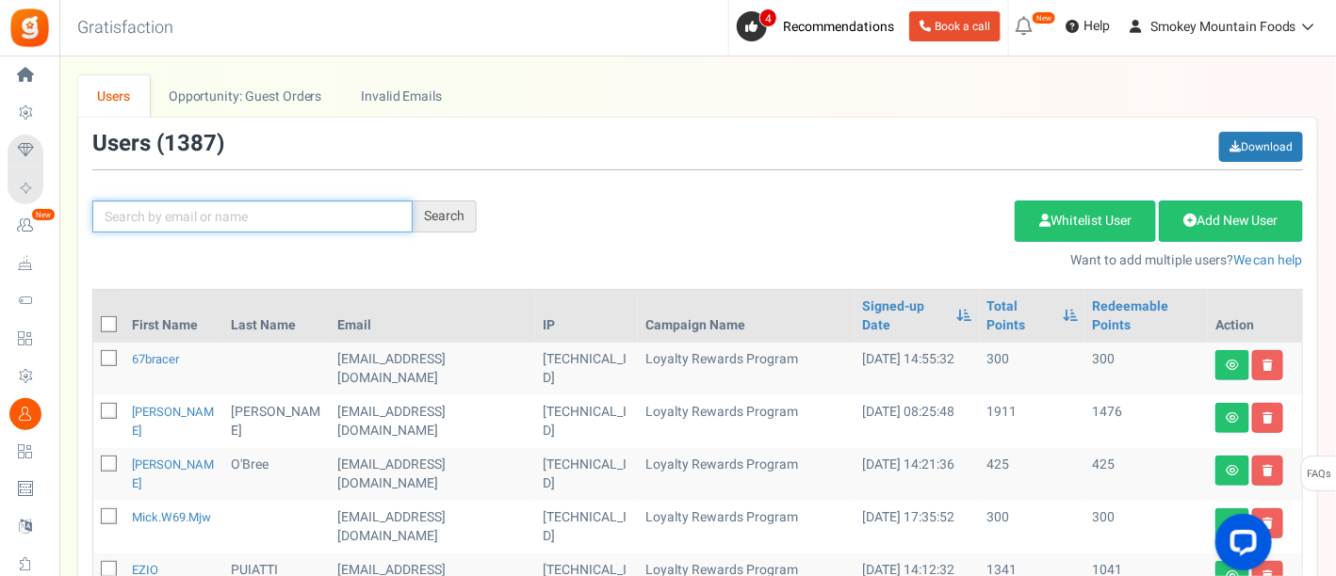
click at [183, 221] on input "text" at bounding box center [252, 217] width 320 height 32
type input "jmv"
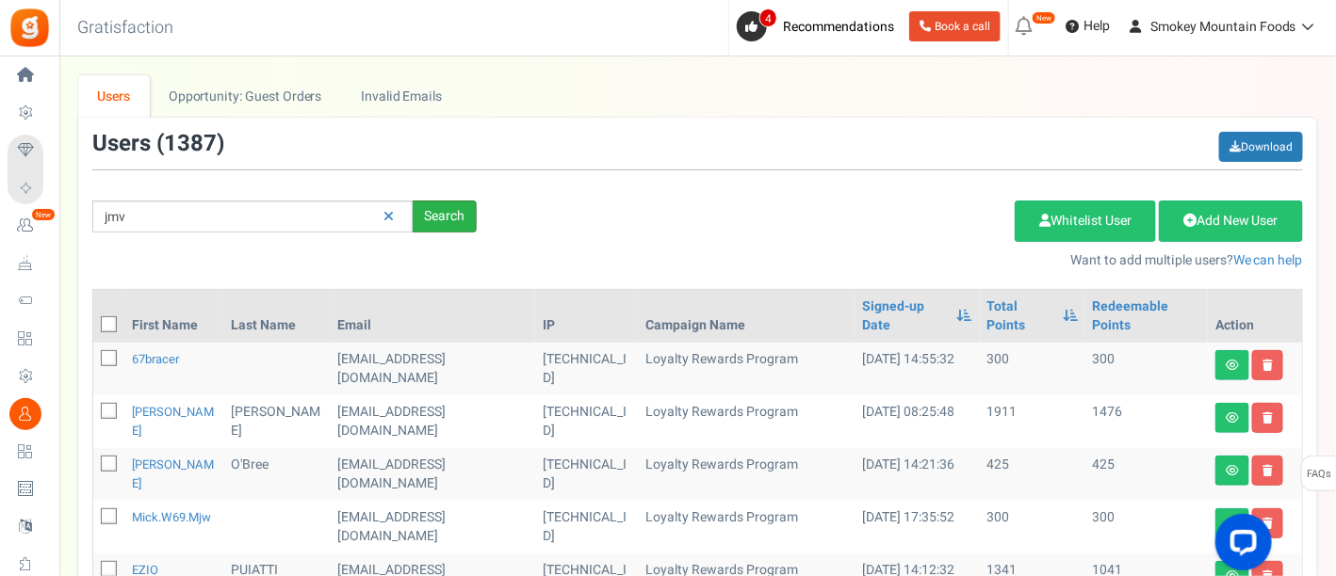
click at [433, 211] on div "Search" at bounding box center [445, 217] width 64 height 32
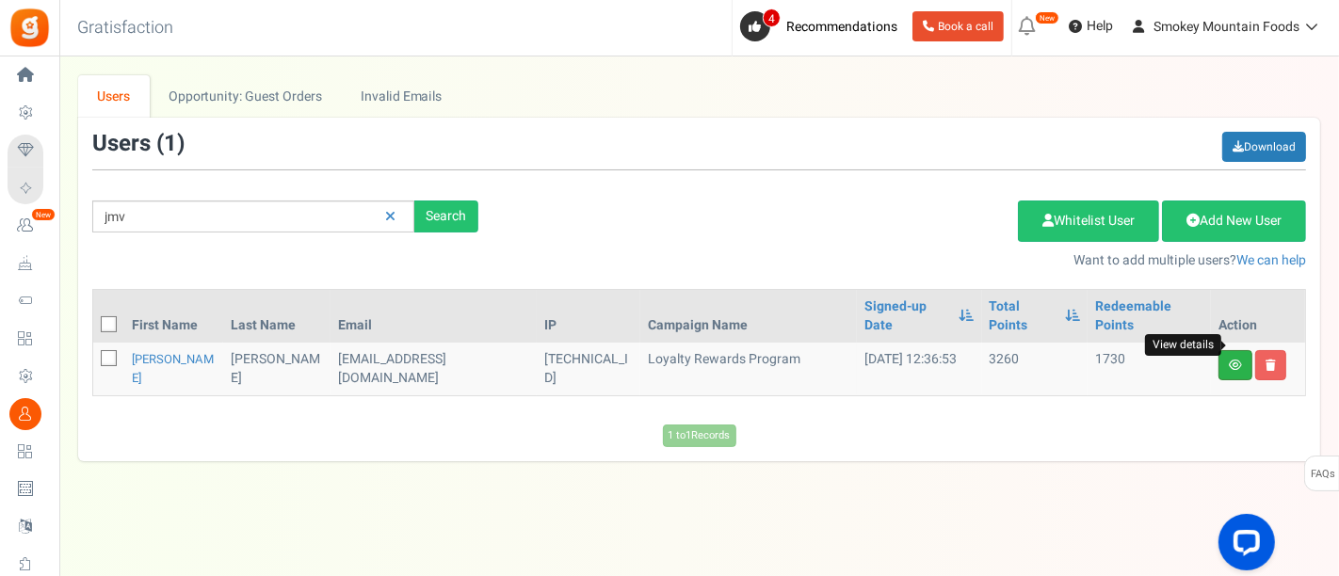
click at [1235, 360] on icon at bounding box center [1235, 365] width 13 height 11
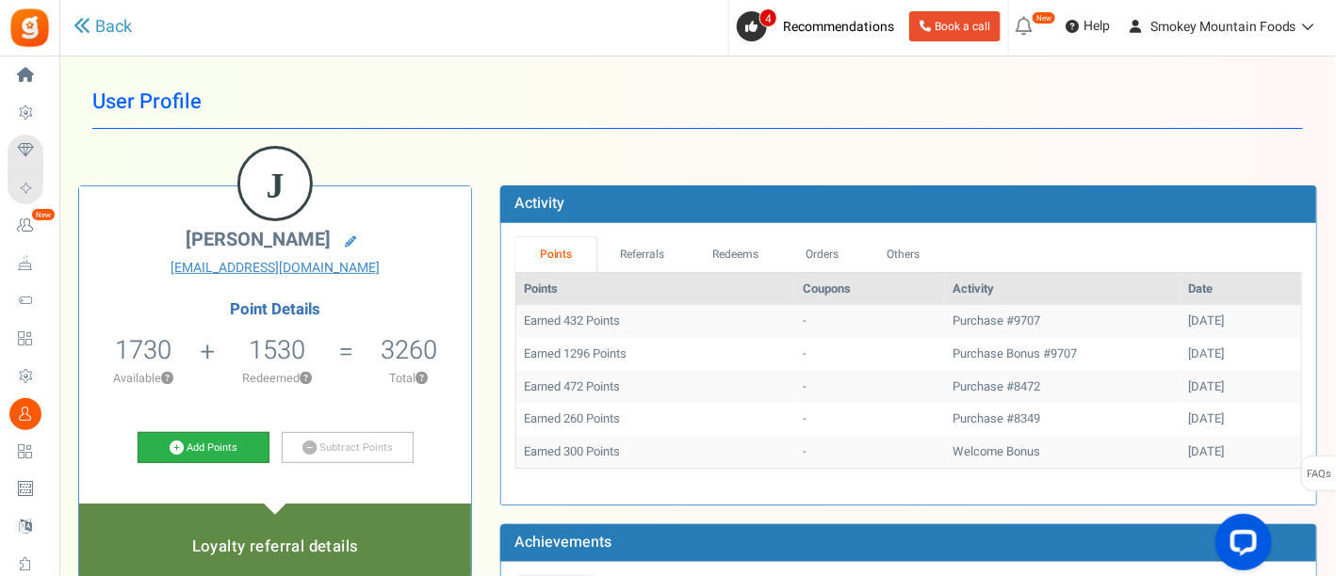
click at [221, 445] on link "Add Points" at bounding box center [204, 448] width 132 height 32
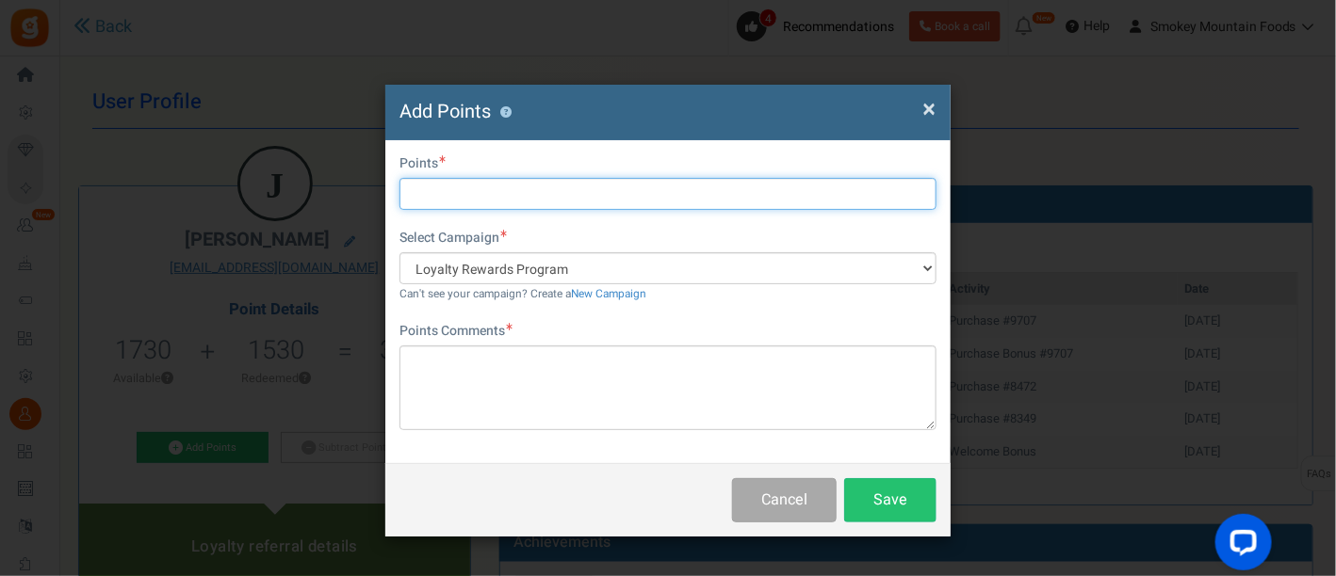
click at [448, 200] on input "text" at bounding box center [667, 194] width 537 height 32
type input "500"
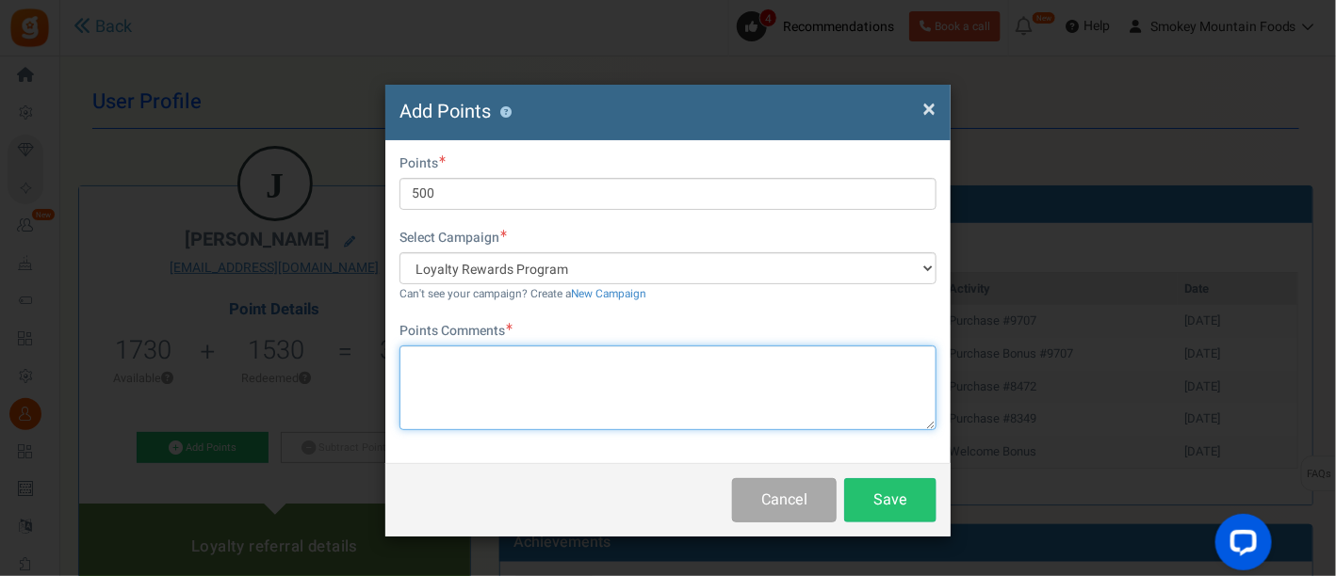
click at [438, 361] on textarea at bounding box center [667, 388] width 537 height 85
paste textarea "You’re our lucky draw winner this week and we’ve added 500 points to your accou…"
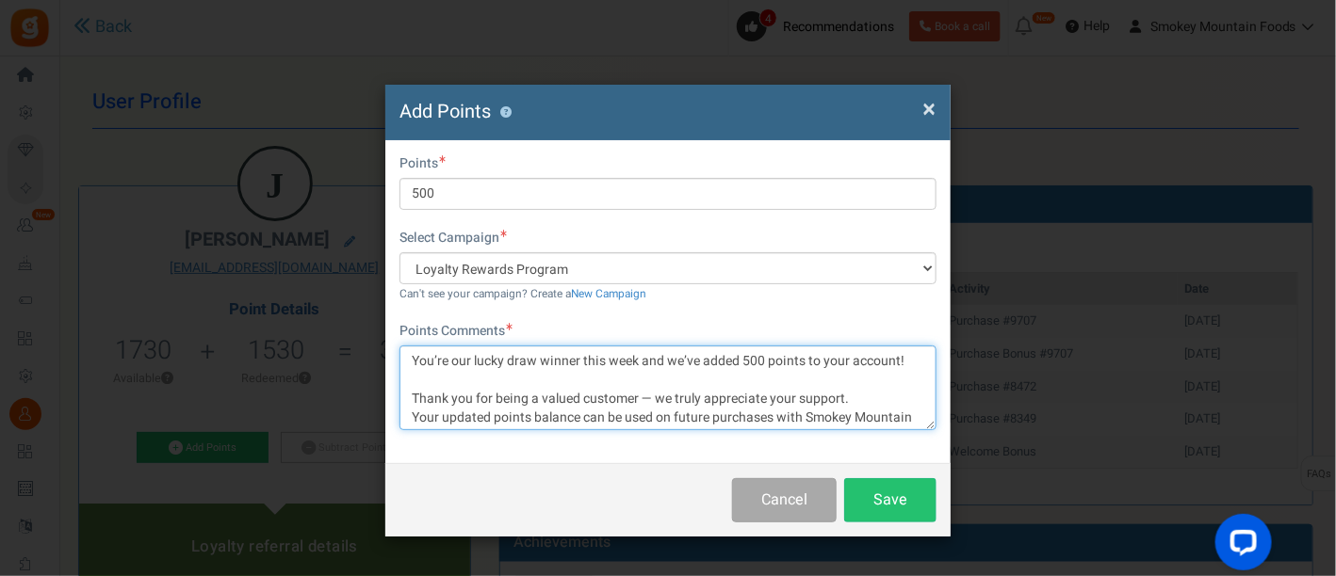
scroll to position [54, 0]
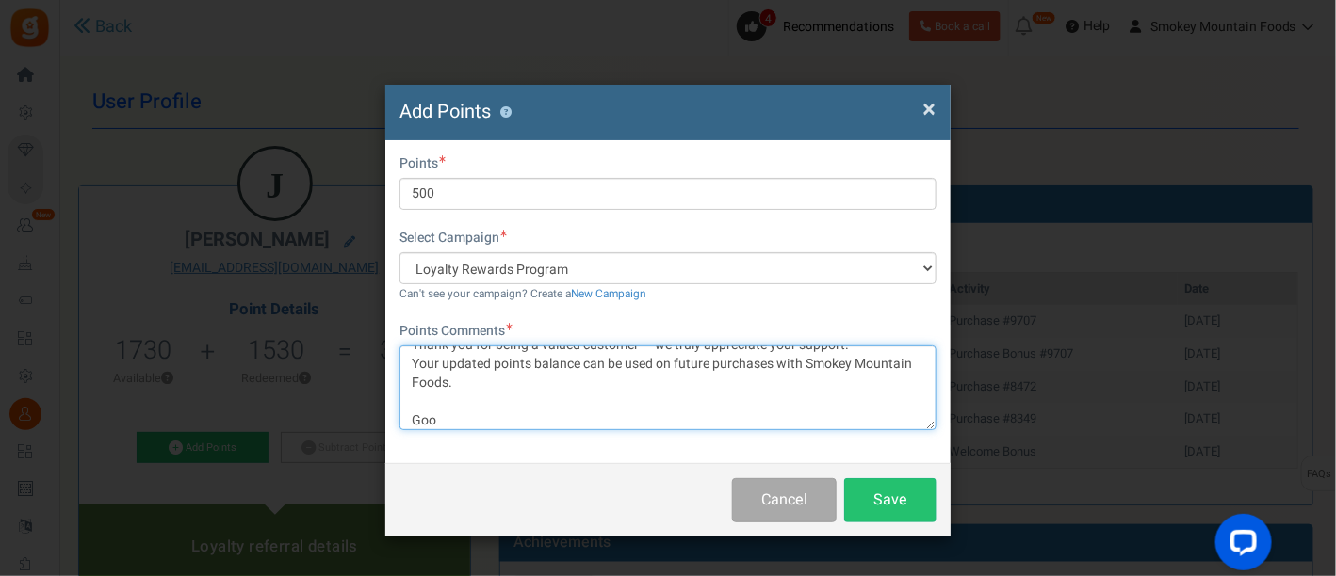
click at [454, 419] on textarea "You’re our lucky draw winner this week and we’ve added 500 points to your accou…" at bounding box center [667, 388] width 537 height 85
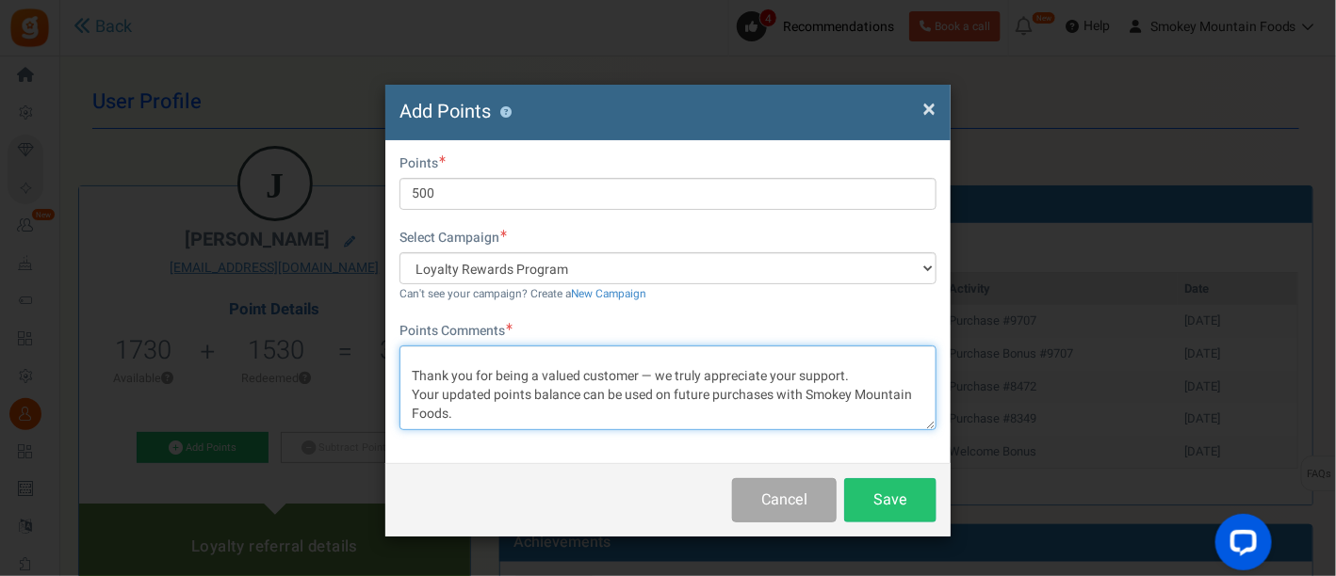
scroll to position [40, 0]
type textarea "You’re our lucky draw winner this week and we’ve added 500 points to your accou…"
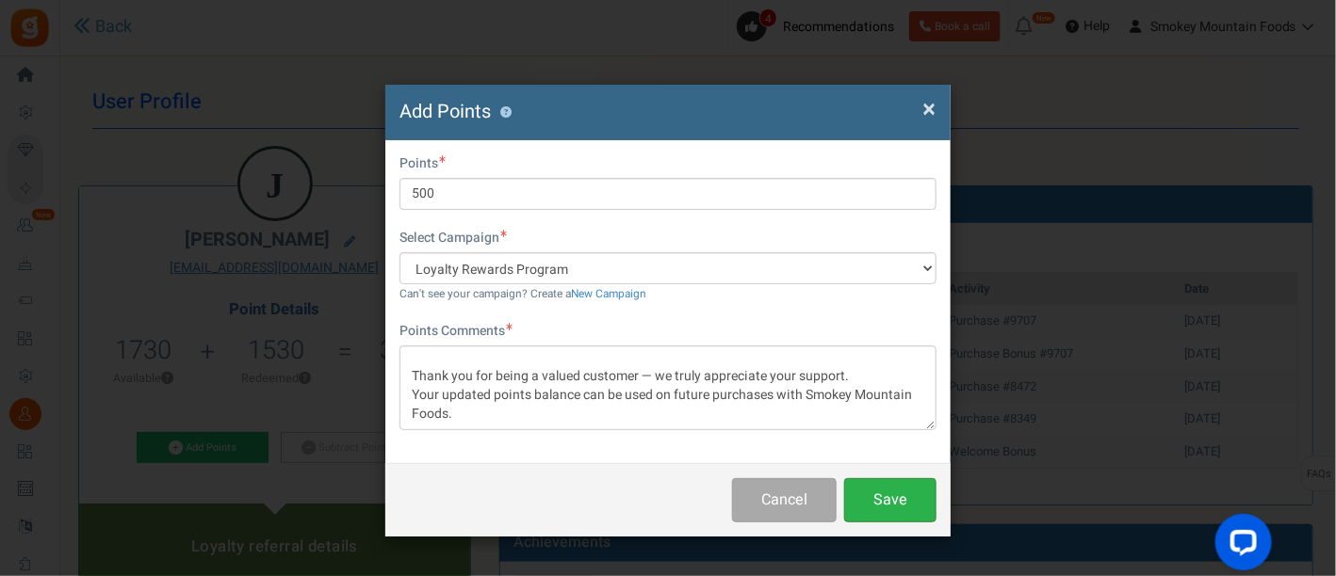
click at [894, 494] on button "Save" at bounding box center [890, 500] width 92 height 44
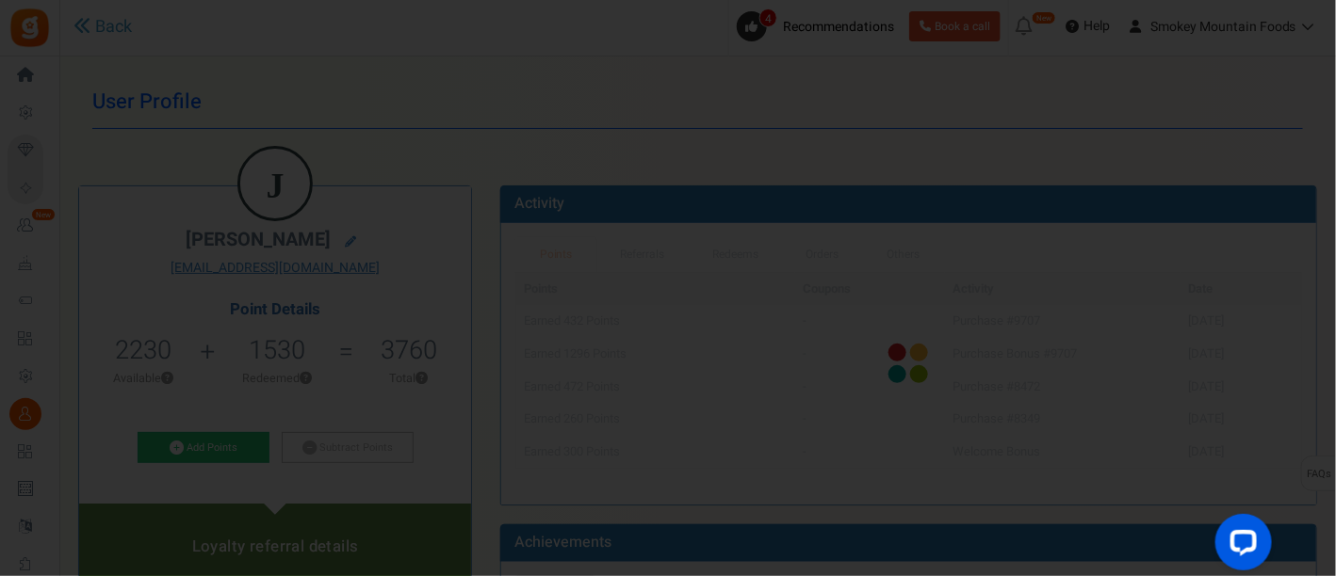
scroll to position [0, 0]
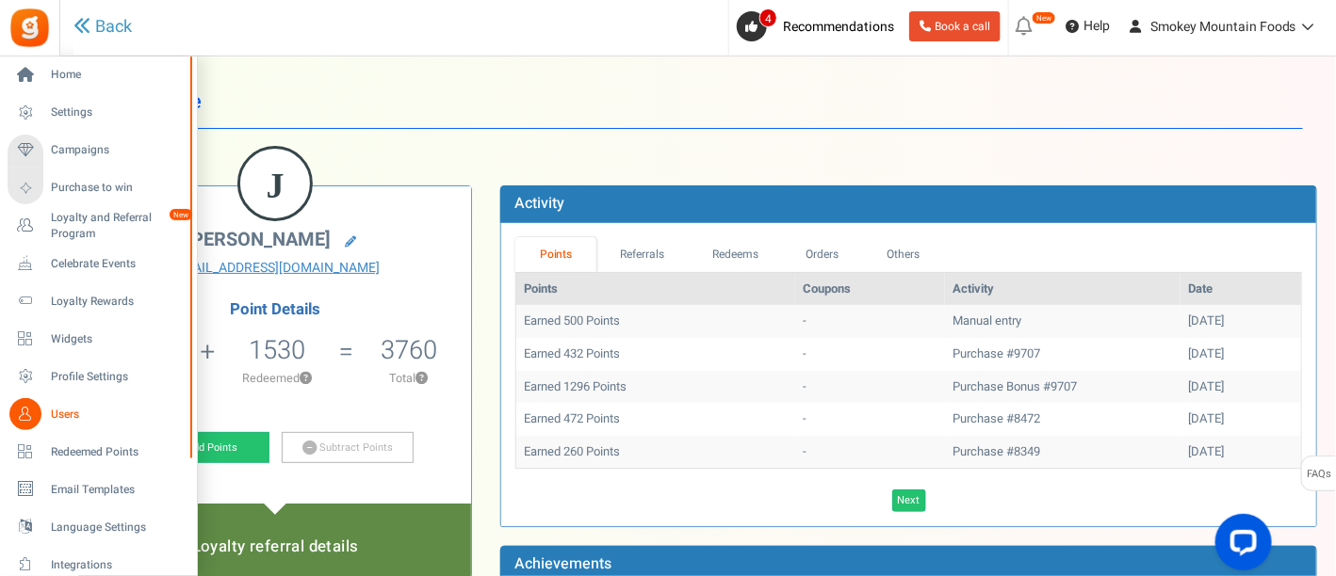
click at [68, 415] on span "Users" at bounding box center [117, 415] width 132 height 16
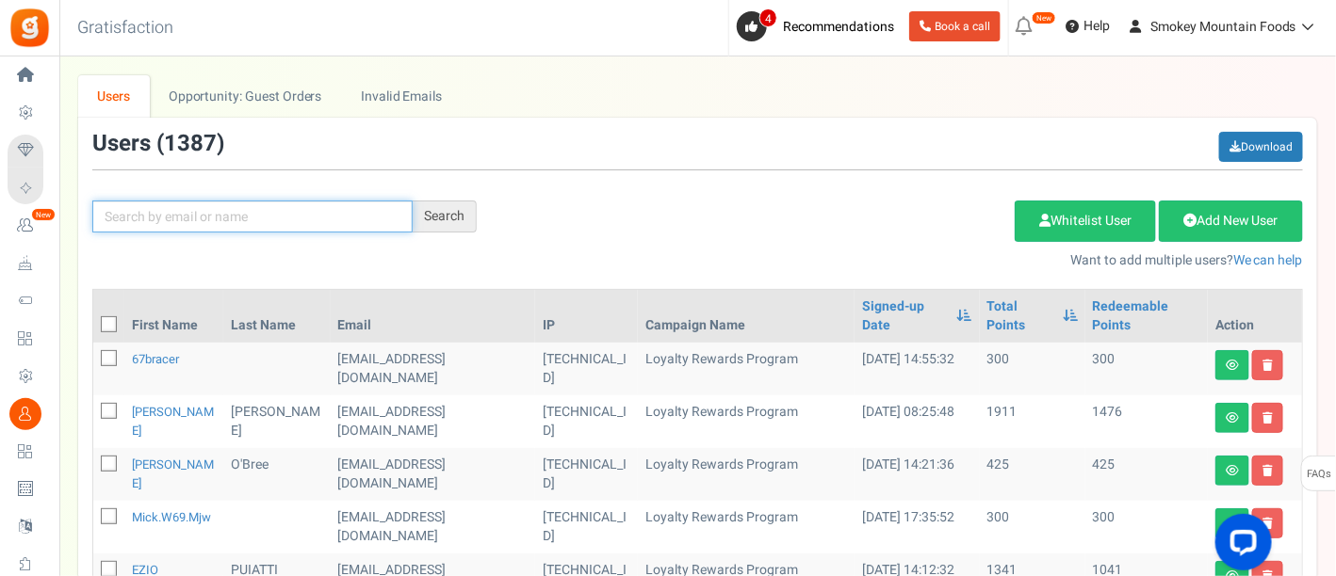
click at [186, 214] on input "text" at bounding box center [252, 217] width 320 height 32
type input "[PERSON_NAME]"
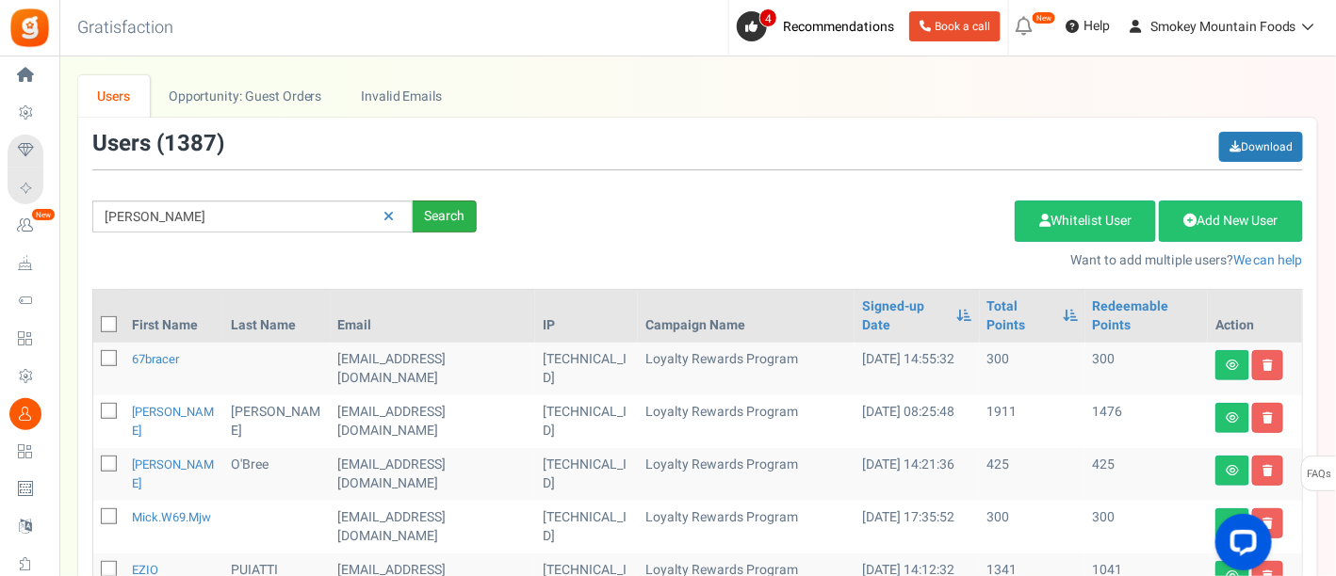
click at [438, 221] on div "Search" at bounding box center [445, 217] width 64 height 32
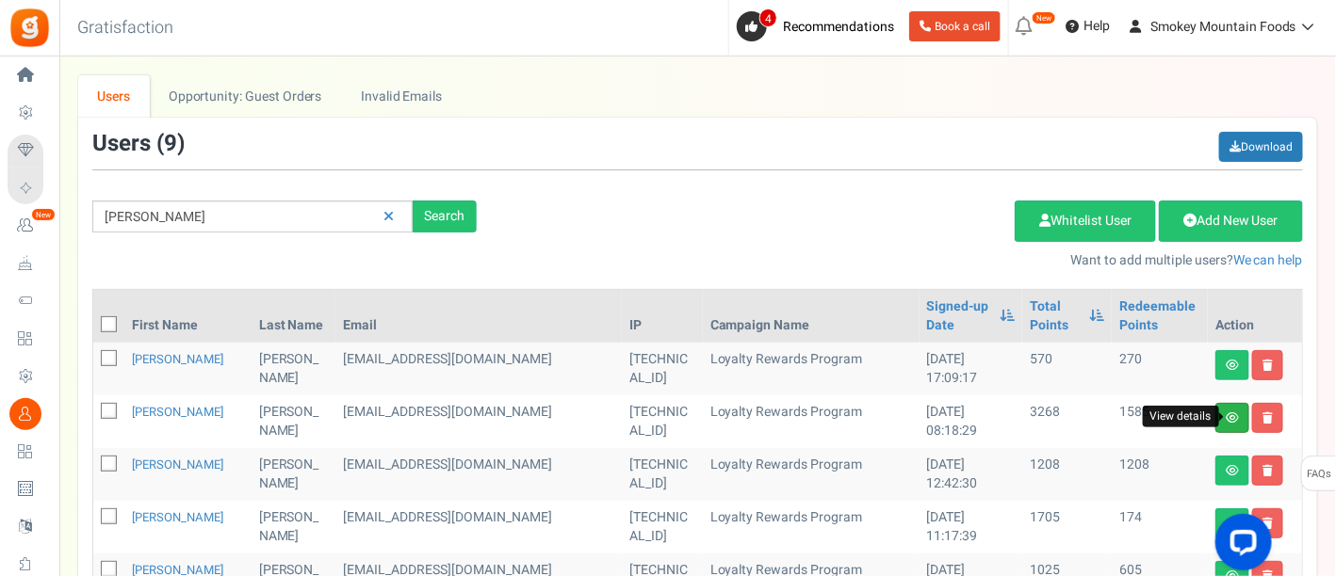
click at [1228, 419] on icon at bounding box center [1231, 418] width 13 height 11
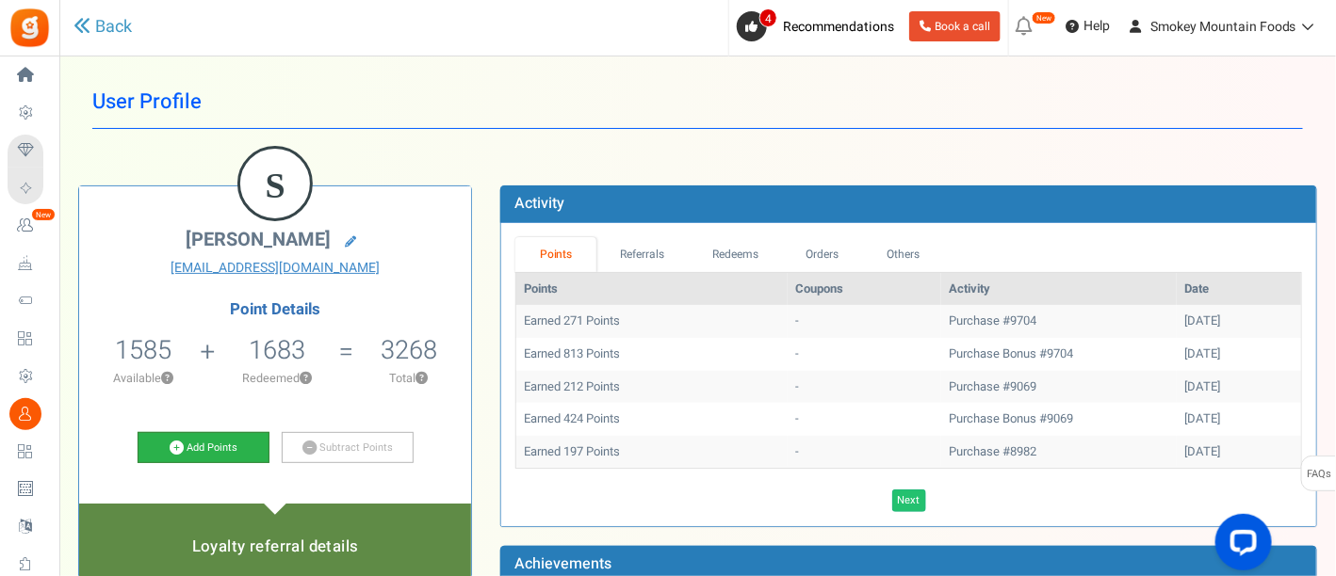
click at [223, 443] on link "Add Points" at bounding box center [204, 448] width 132 height 32
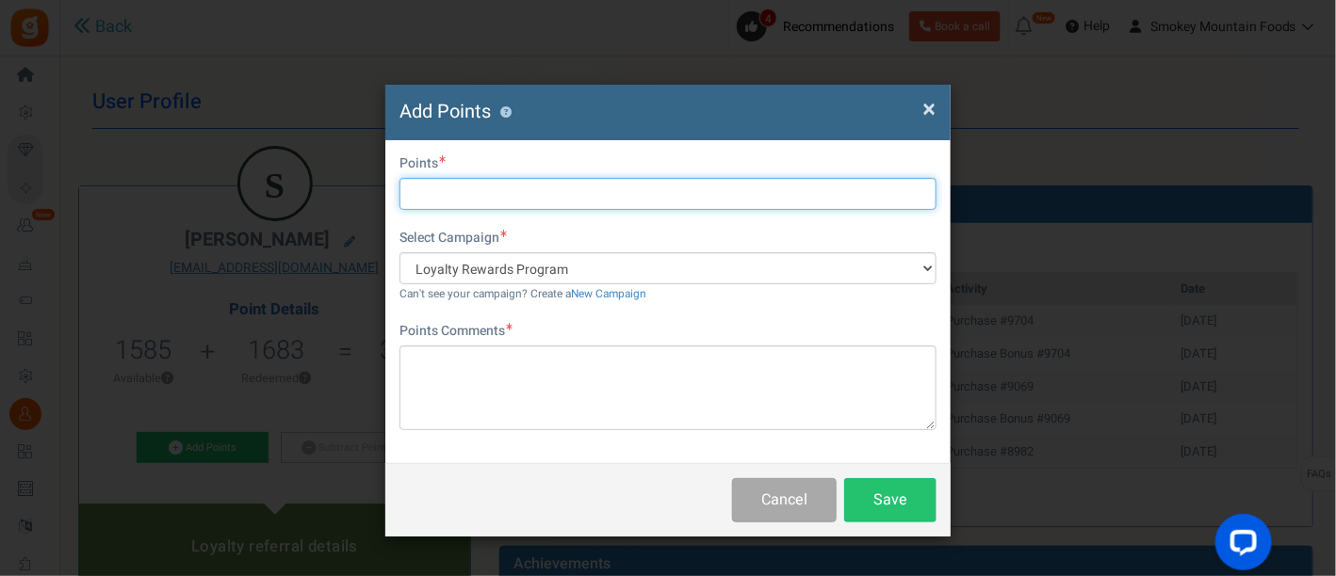
click at [449, 180] on input "text" at bounding box center [667, 194] width 537 height 32
type input "500"
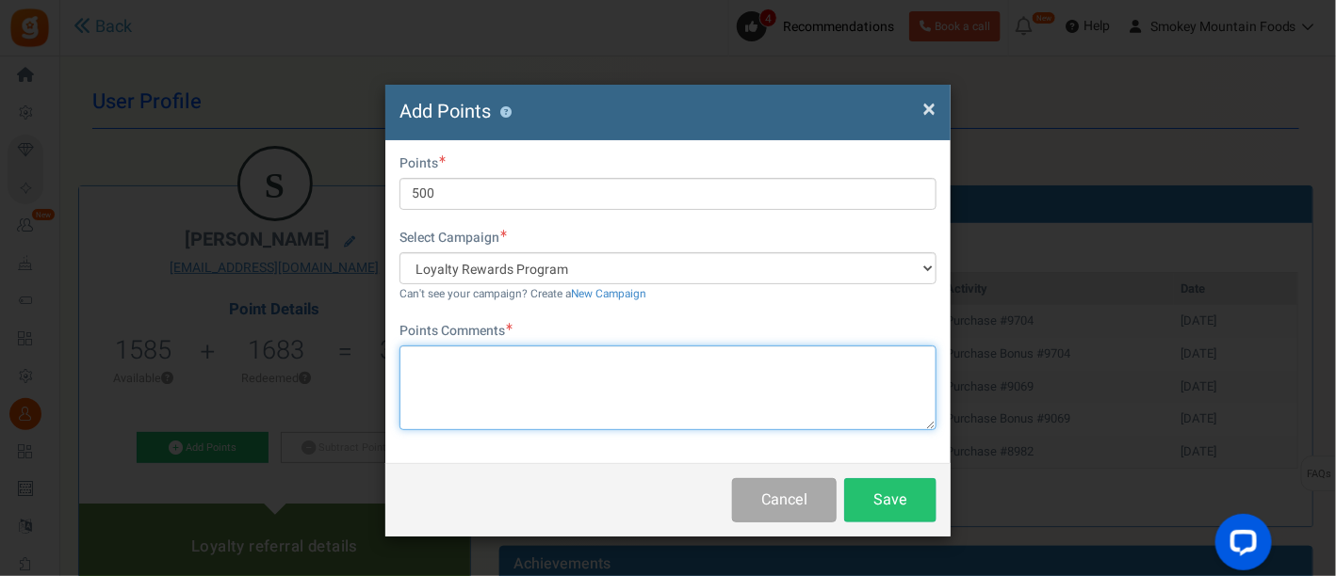
click at [416, 350] on textarea at bounding box center [667, 388] width 537 height 85
paste textarea "You’re our lucky draw winner this week and we’ve added 500 points to your accou…"
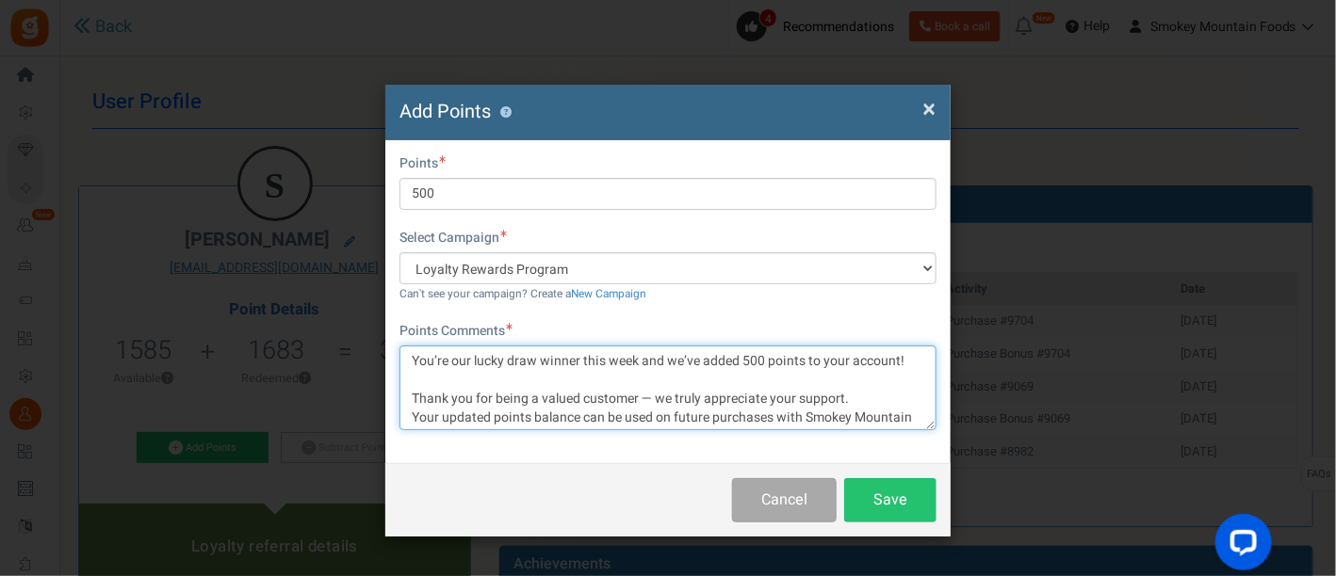
scroll to position [54, 0]
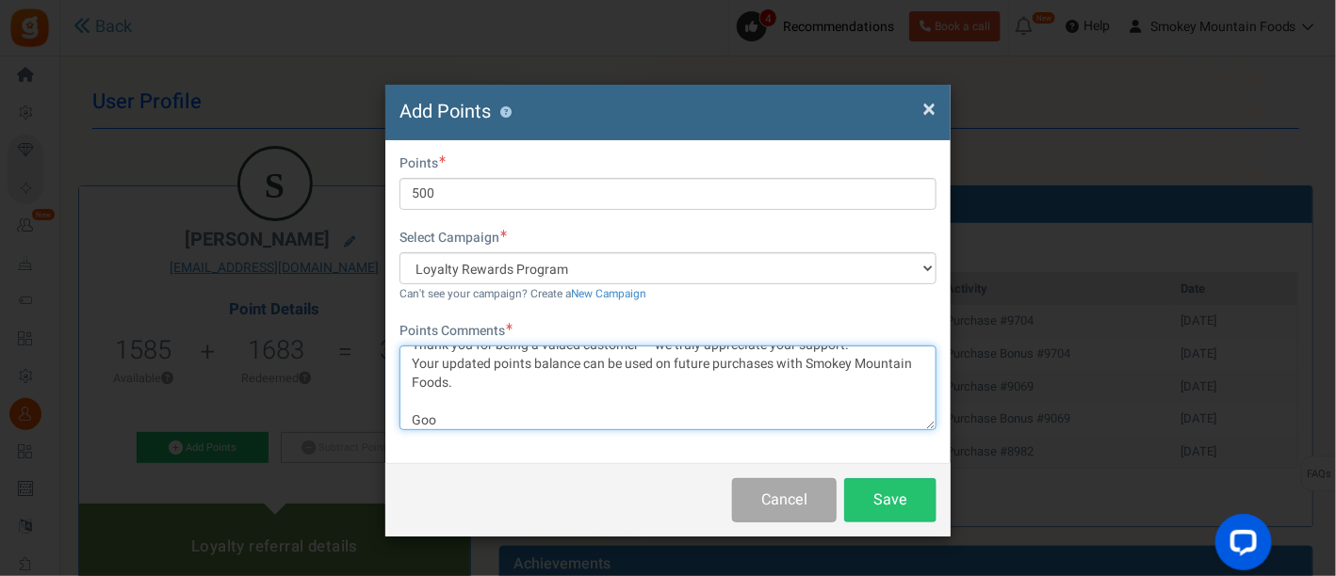
click at [468, 417] on textarea "You’re our lucky draw winner this week and we’ve added 500 points to your accou…" at bounding box center [667, 388] width 537 height 85
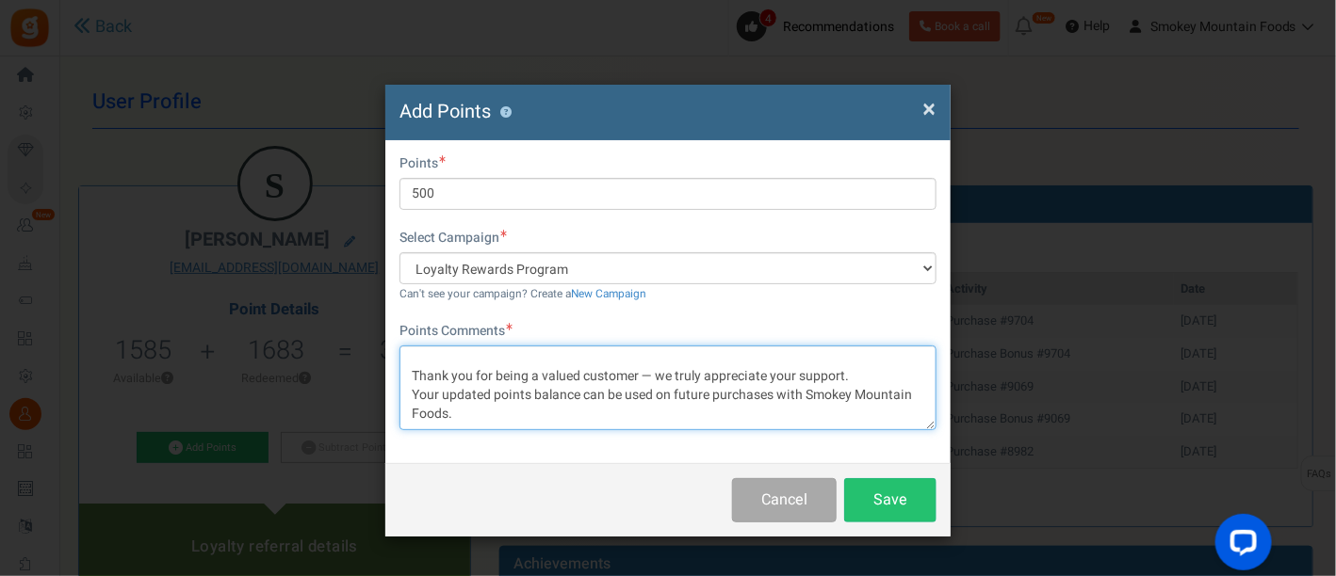
scroll to position [40, 0]
type textarea "You’re our lucky draw winner this week and we’ve added 500 points to your accou…"
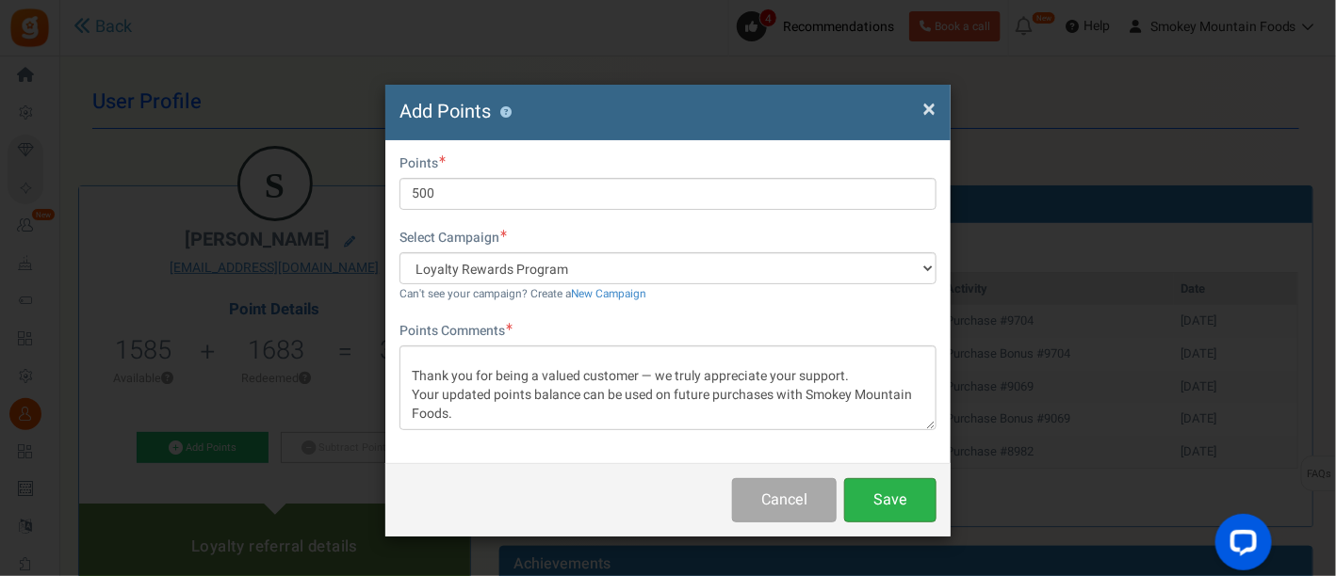
click at [899, 494] on button "Save" at bounding box center [890, 500] width 92 height 44
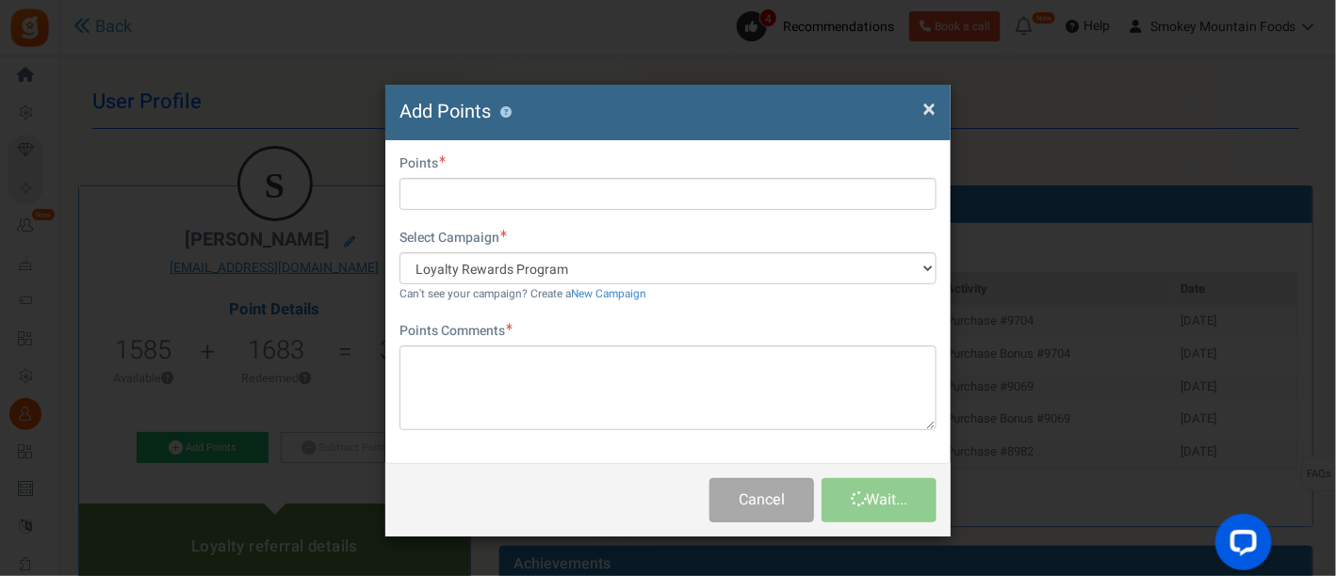
scroll to position [0, 0]
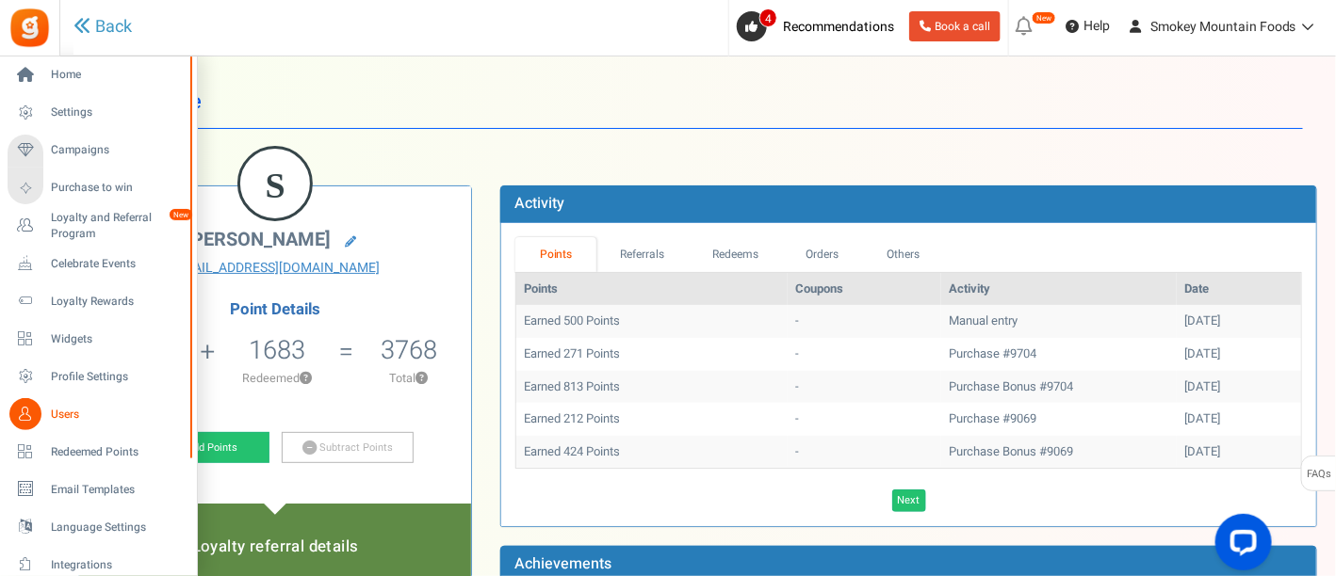
click at [35, 415] on icon at bounding box center [25, 414] width 32 height 32
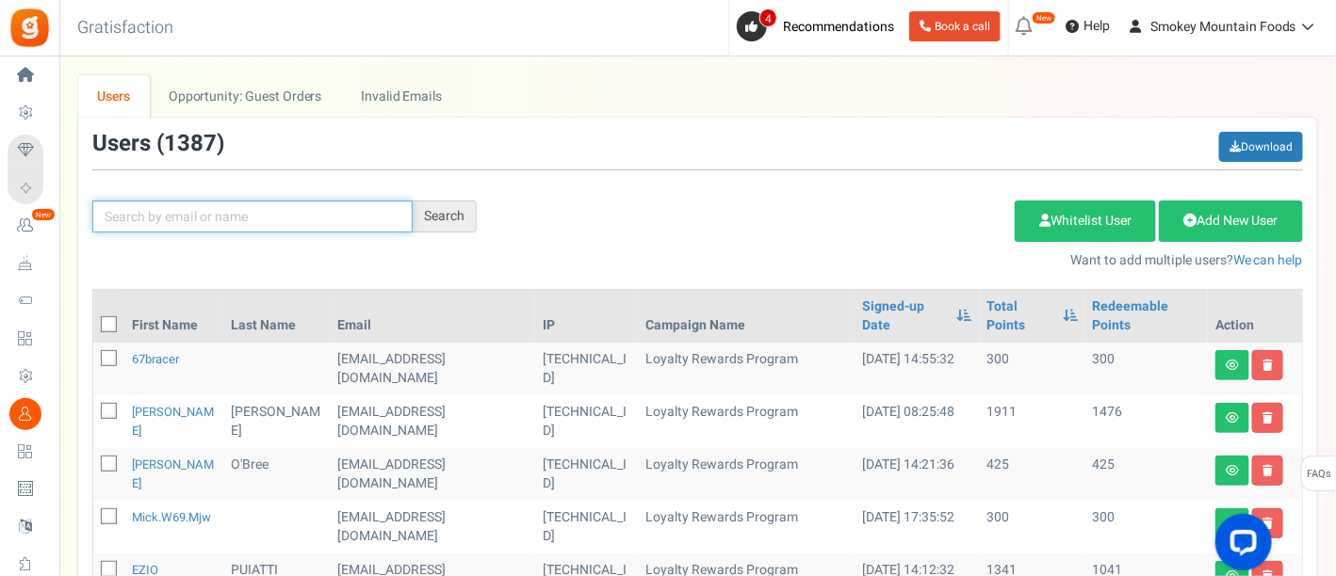
click at [228, 219] on input "text" at bounding box center [252, 217] width 320 height 32
type input "yank"
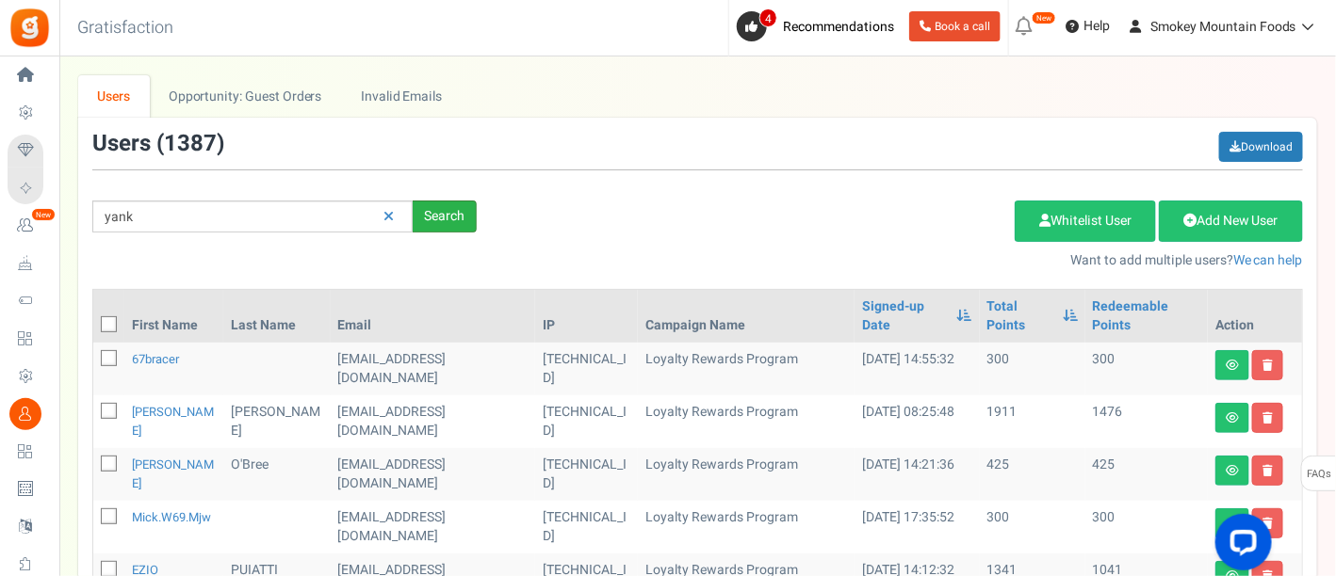
click at [436, 208] on div "Search" at bounding box center [445, 217] width 64 height 32
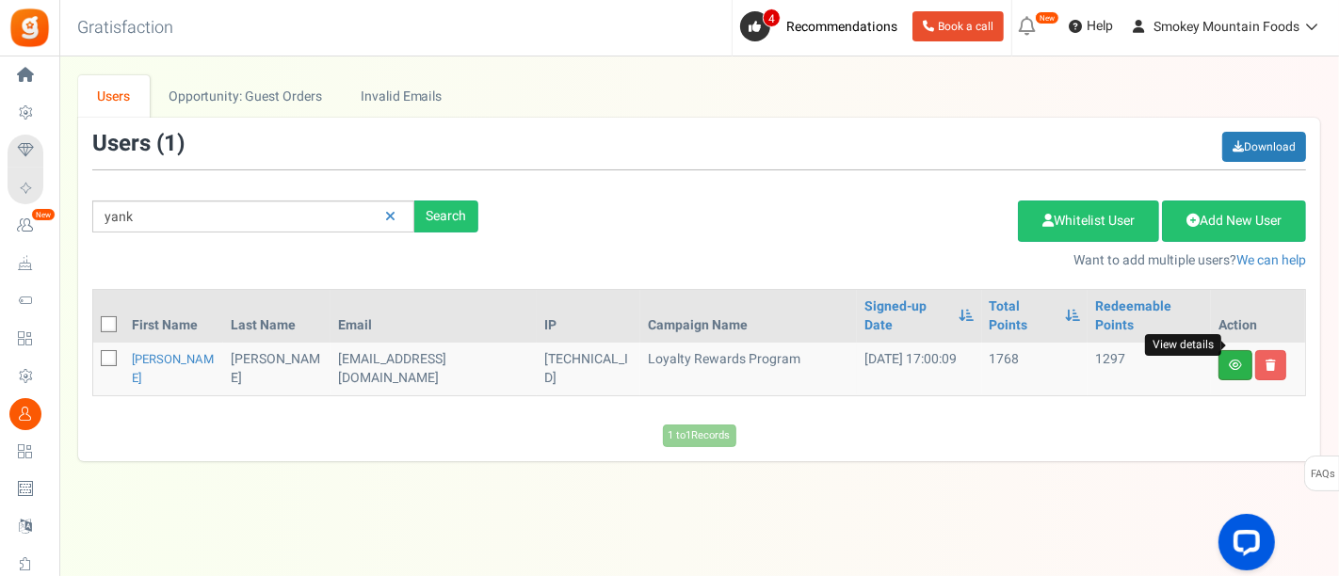
click at [1229, 360] on icon at bounding box center [1235, 365] width 13 height 11
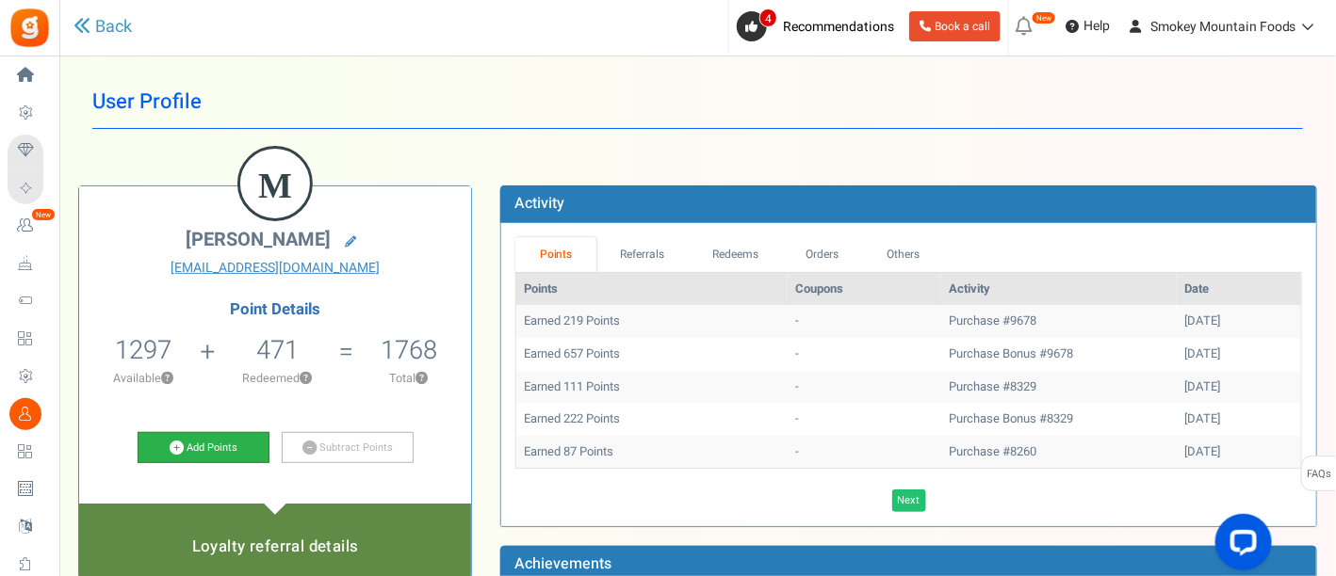
click at [207, 448] on link "Add Points" at bounding box center [204, 448] width 132 height 32
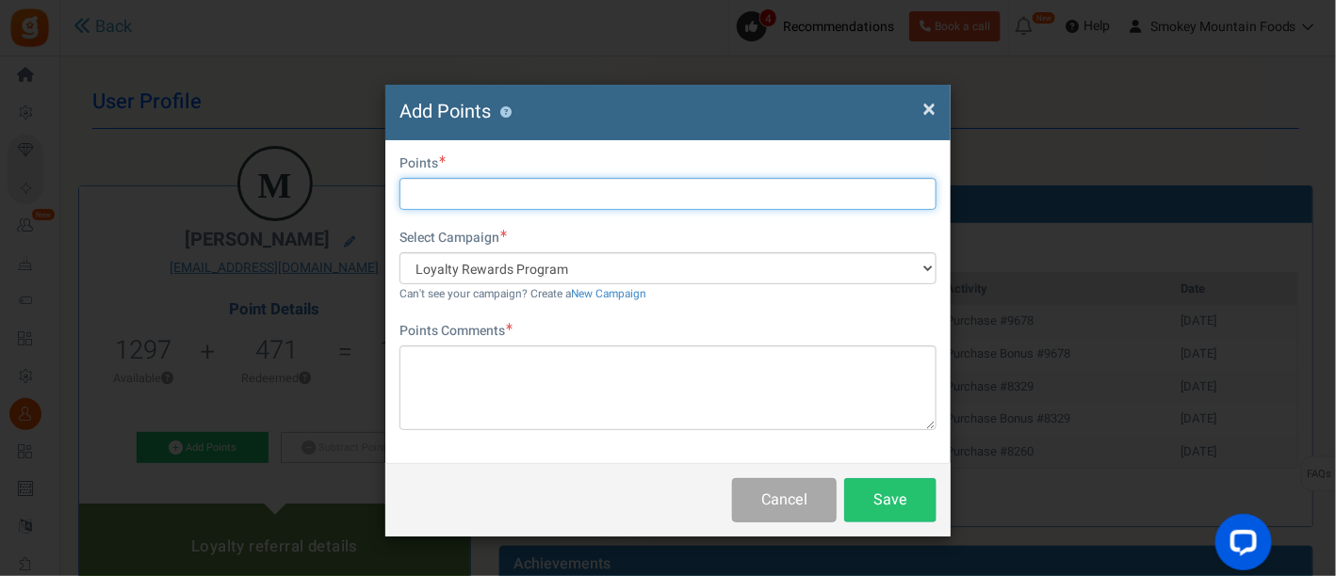
click at [430, 195] on input "text" at bounding box center [667, 194] width 537 height 32
type input "500"
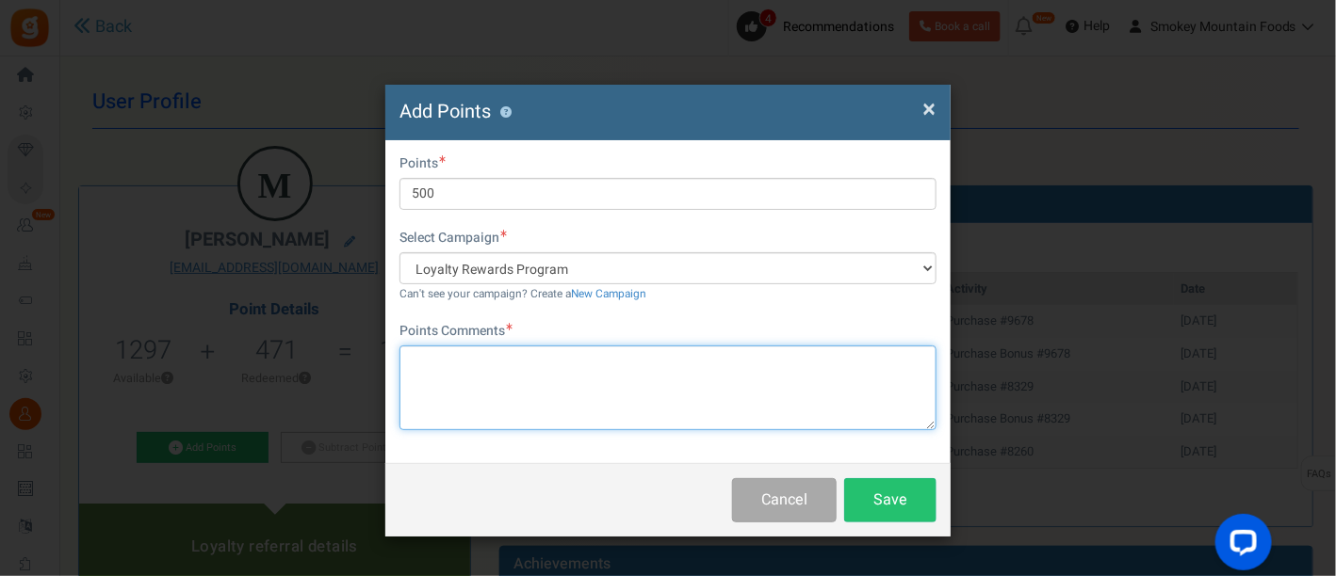
click at [417, 368] on textarea at bounding box center [667, 388] width 537 height 85
paste textarea "You’re our lucky draw winner this week and we’ve added 500 points to your accou…"
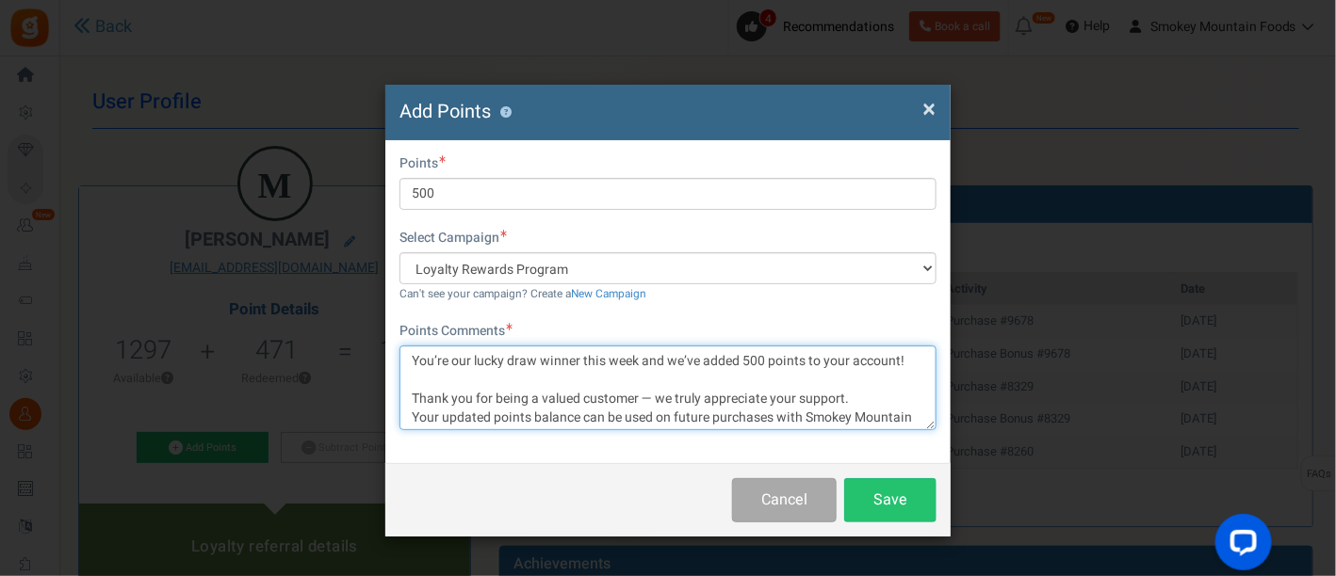
scroll to position [54, 0]
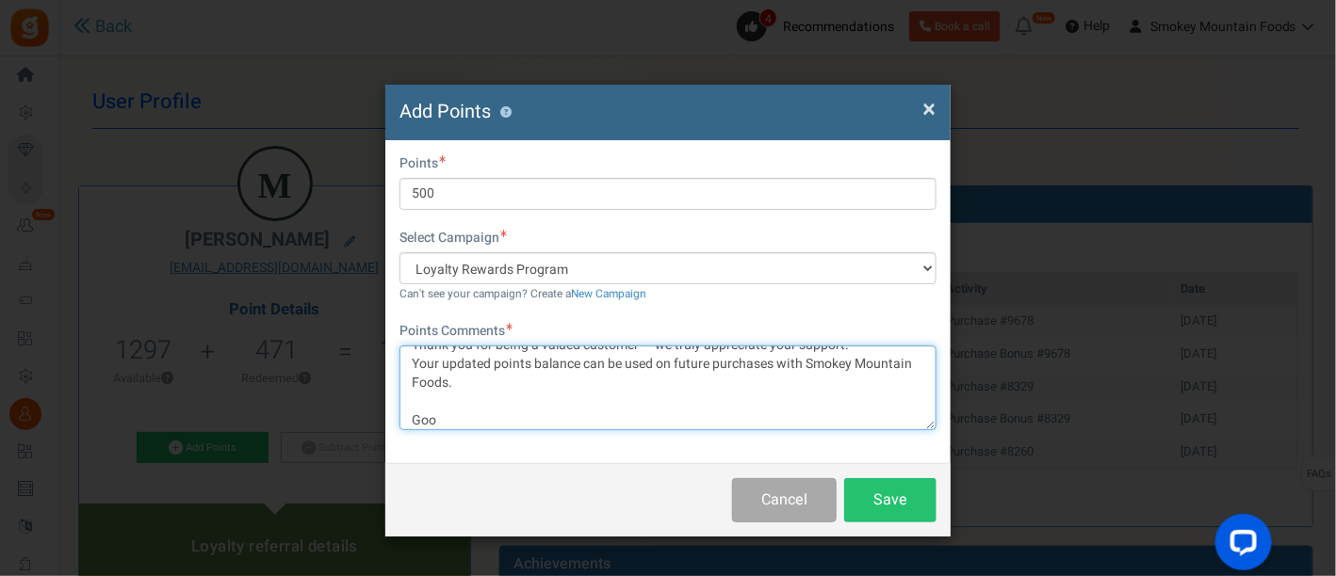
click at [451, 409] on textarea "You’re our lucky draw winner this week and we’ve added 500 points to your accou…" at bounding box center [667, 388] width 537 height 85
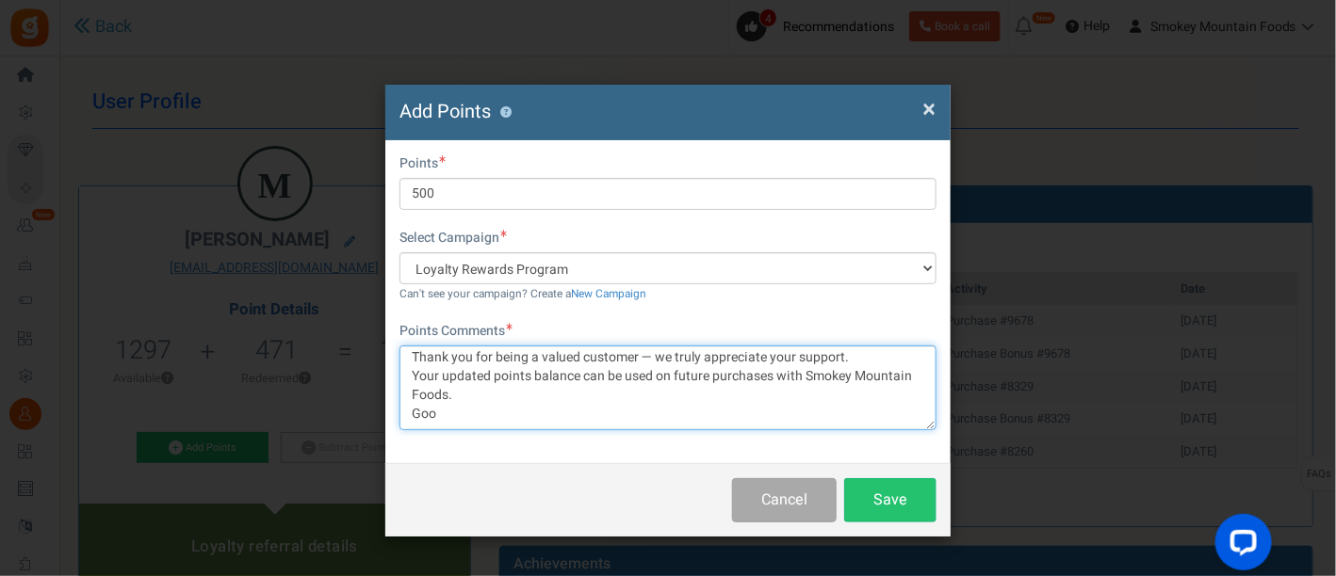
scroll to position [40, 0]
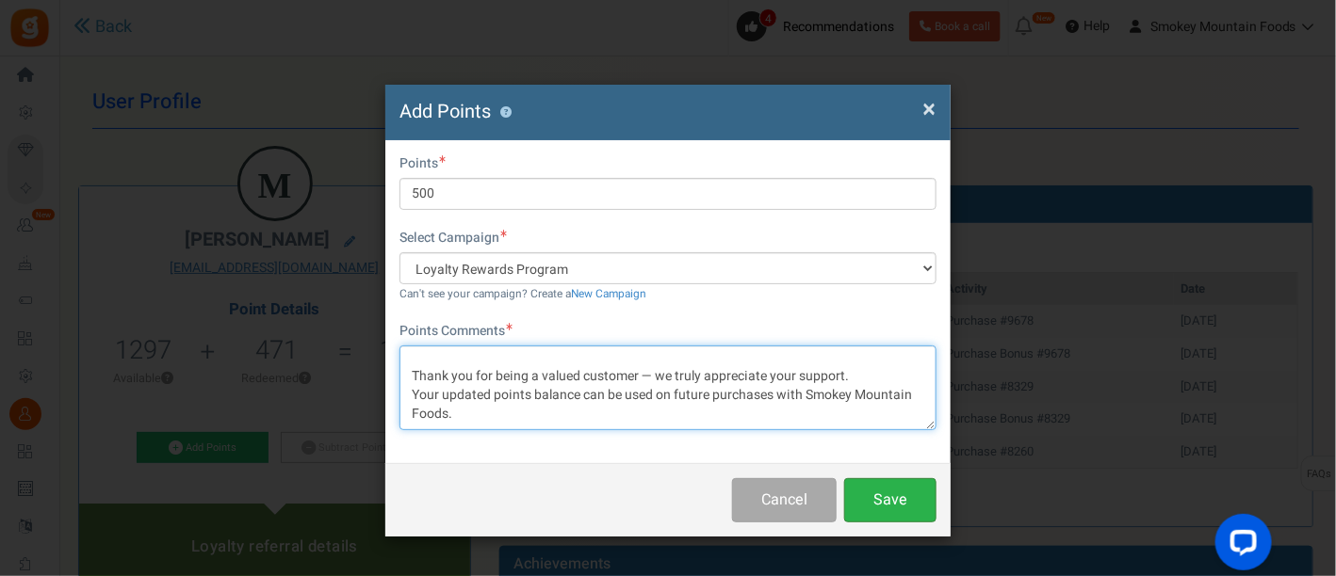
type textarea "You’re our lucky draw winner this week and we’ve added 500 points to your accou…"
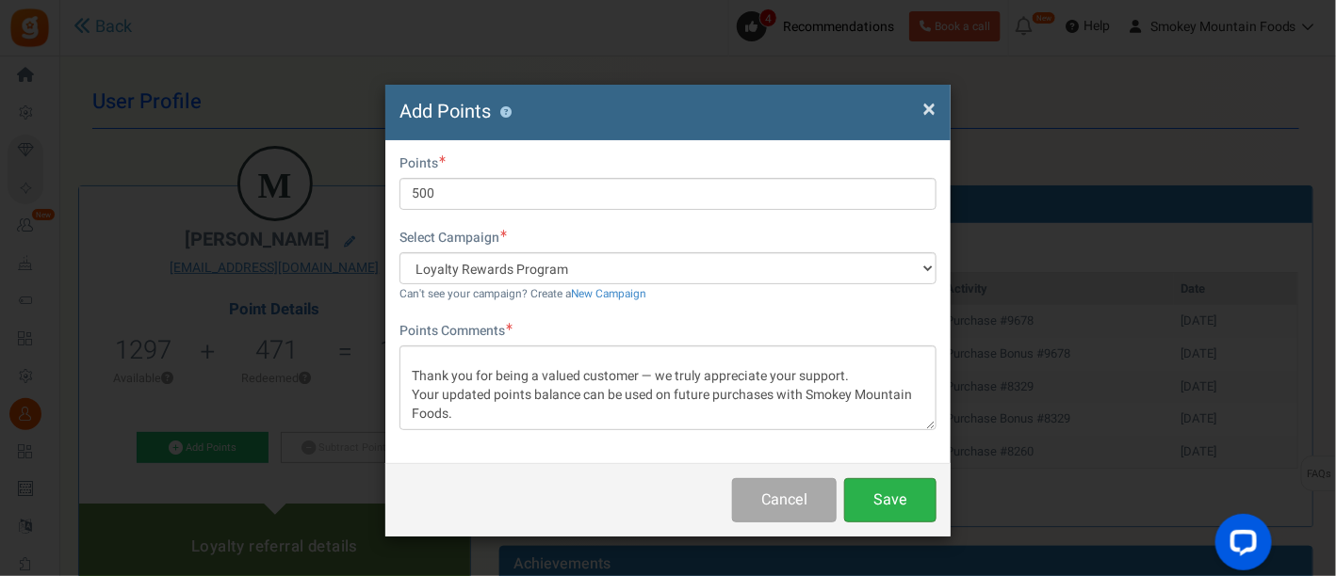
click at [897, 494] on button "Save" at bounding box center [890, 500] width 92 height 44
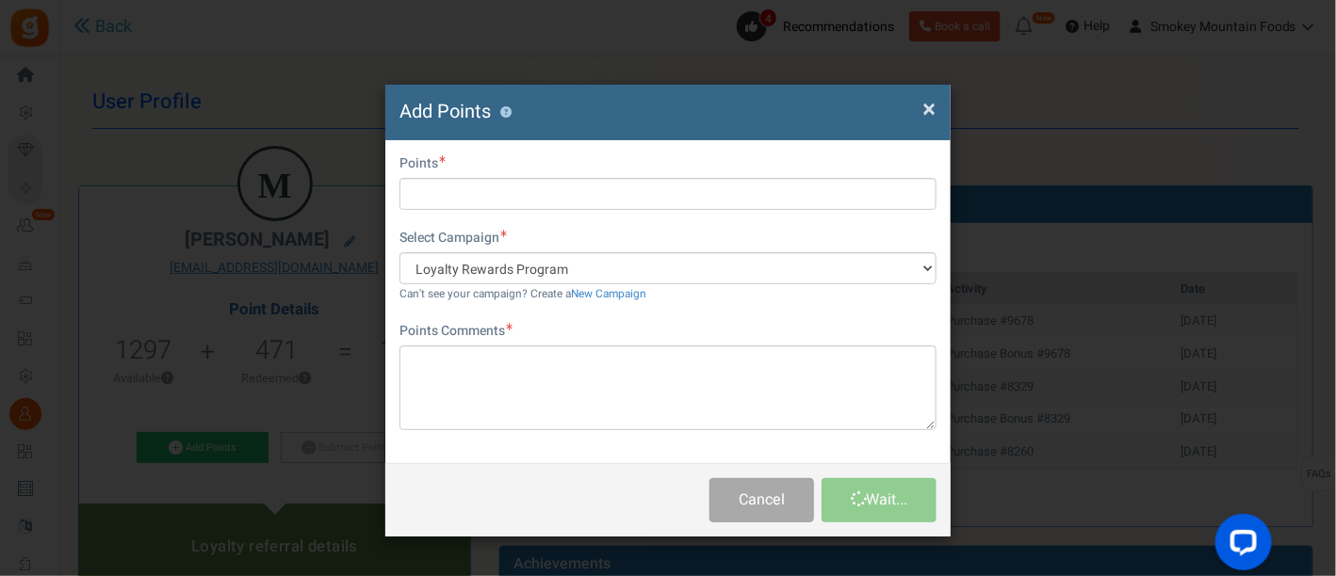
scroll to position [0, 0]
